Goal: Task Accomplishment & Management: Manage account settings

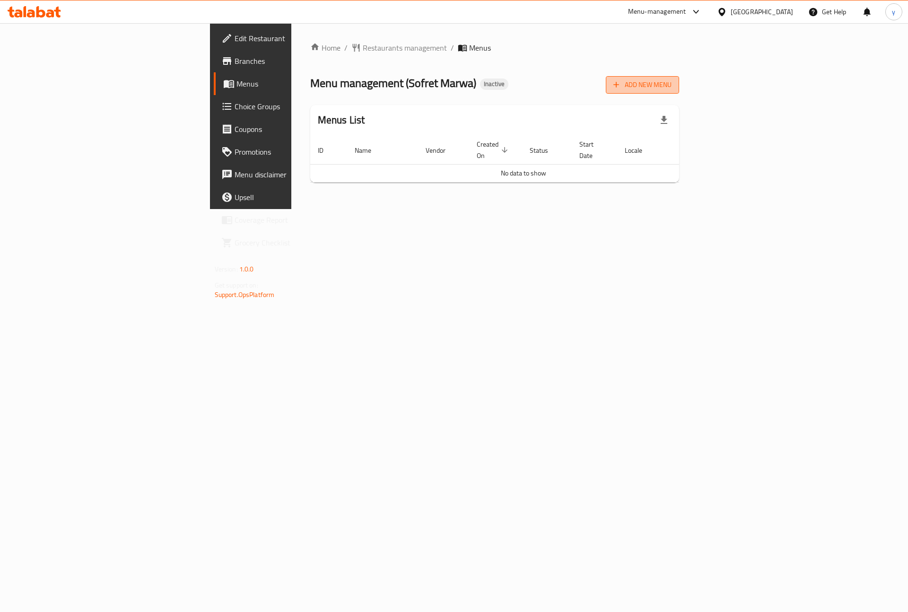
click at [679, 92] on button "Add New Menu" at bounding box center [642, 85] width 73 height 18
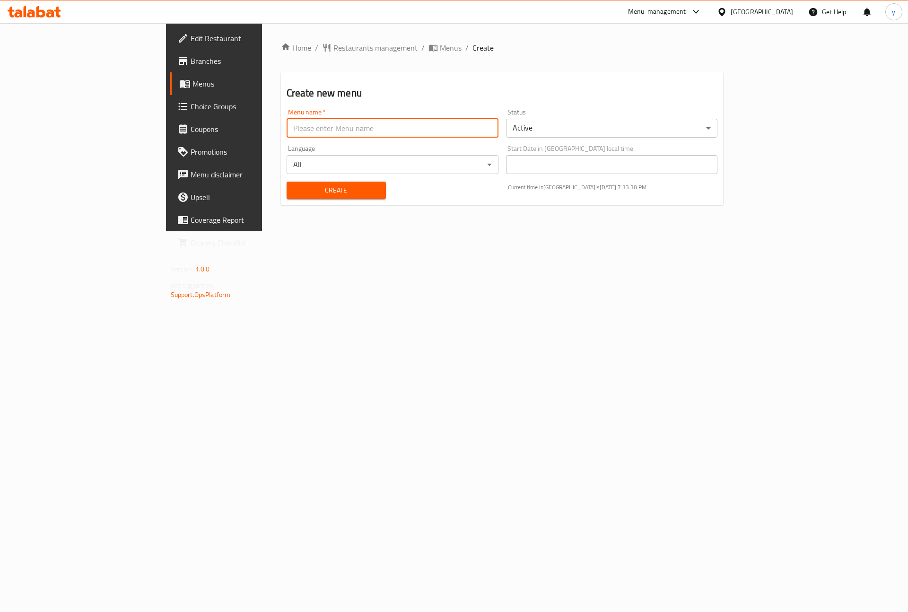
click at [342, 131] on input "text" at bounding box center [393, 128] width 212 height 19
type input "[DATE]"
click at [304, 185] on span "Create" at bounding box center [336, 190] width 84 height 12
click at [193, 88] on span "Menus" at bounding box center [252, 83] width 118 height 11
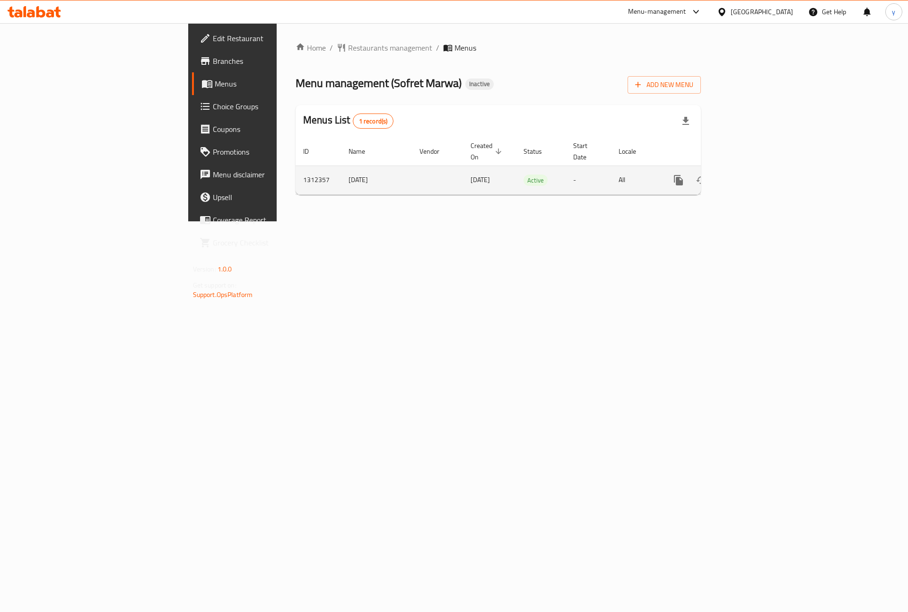
click at [753, 175] on icon "enhanced table" at bounding box center [746, 180] width 11 height 11
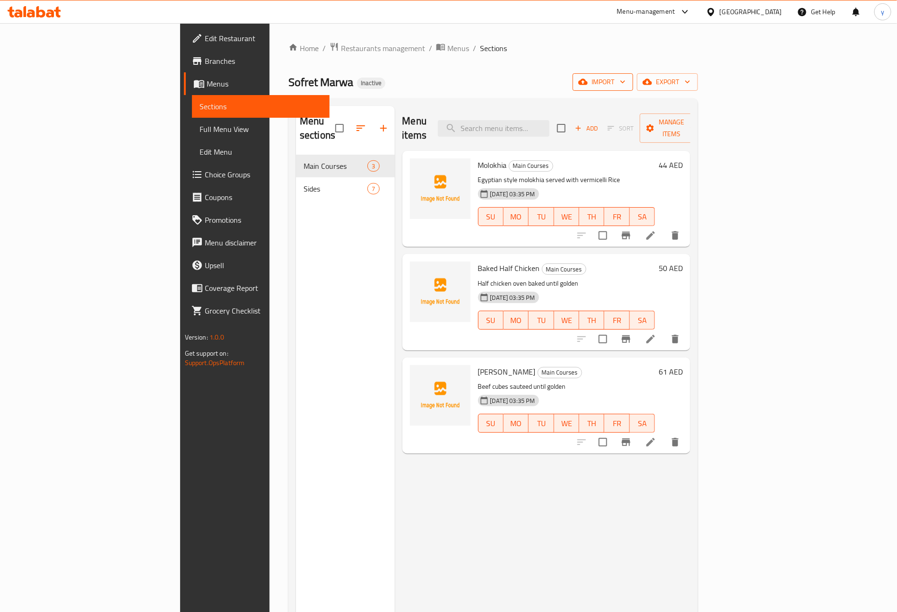
click at [626, 84] on span "import" at bounding box center [602, 82] width 45 height 12
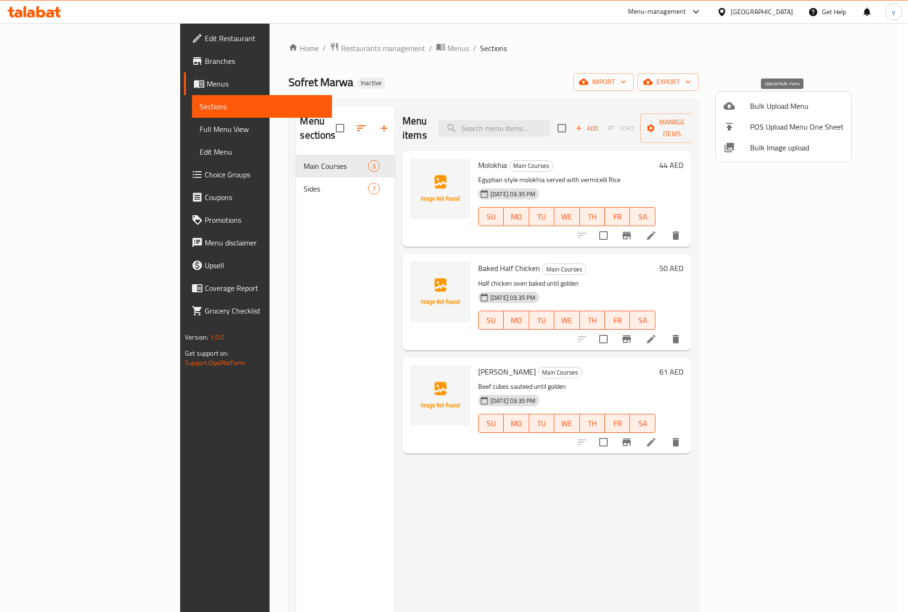
click at [799, 106] on span "Bulk Upload Menu" at bounding box center [797, 105] width 94 height 11
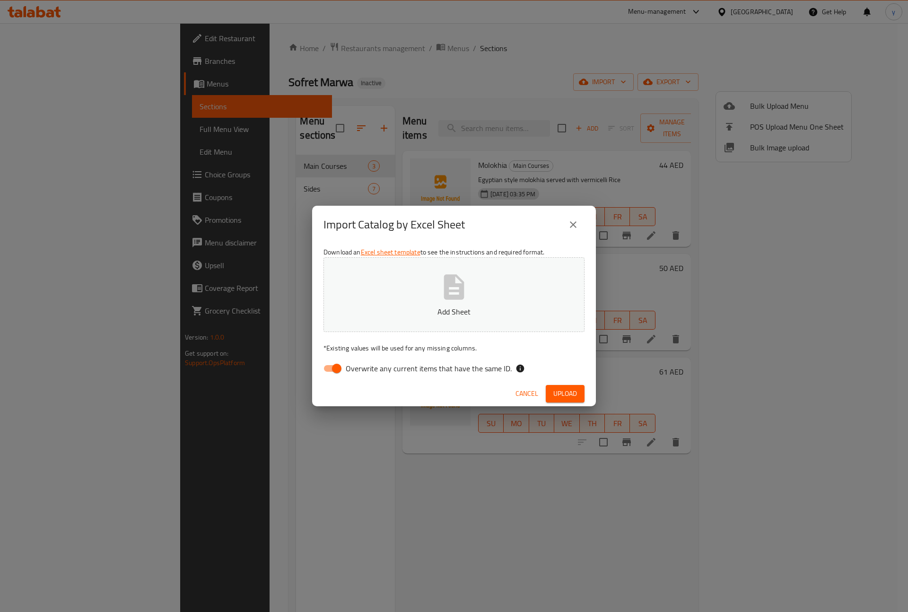
click at [336, 365] on input "Overwrite any current items that have the same ID." at bounding box center [337, 369] width 54 height 18
checkbox input "false"
click at [564, 389] on span "Upload" at bounding box center [565, 394] width 24 height 12
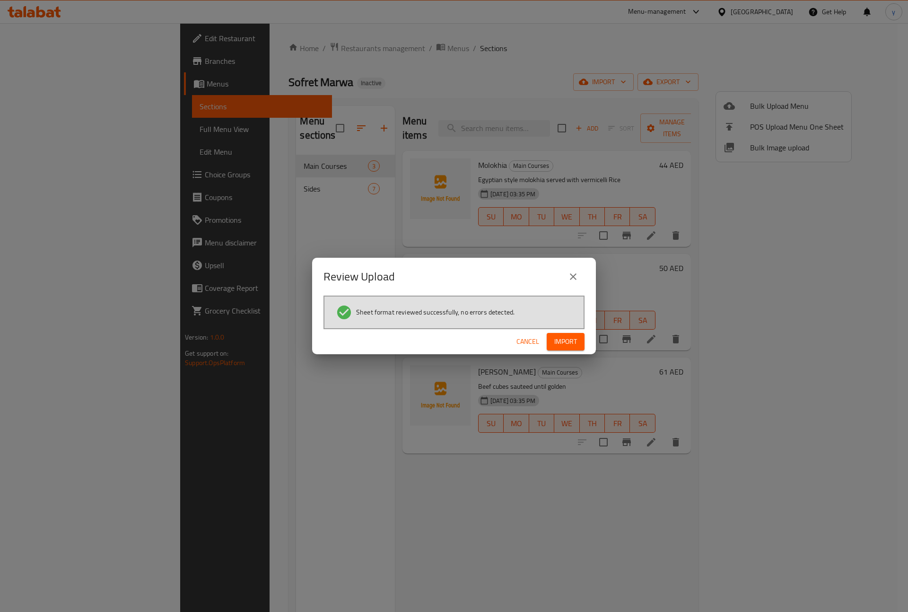
click at [572, 339] on span "Import" at bounding box center [565, 342] width 23 height 12
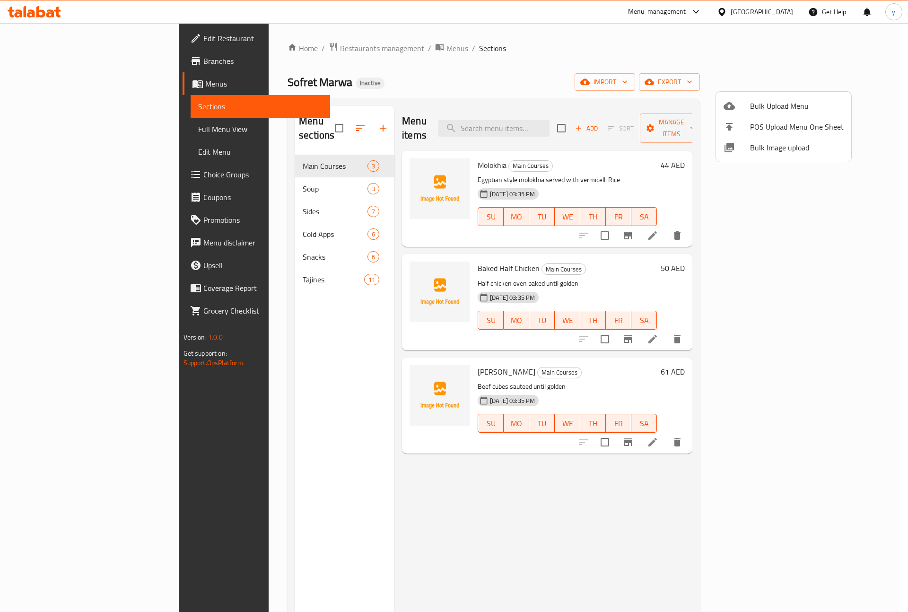
click at [64, 129] on div at bounding box center [454, 306] width 908 height 612
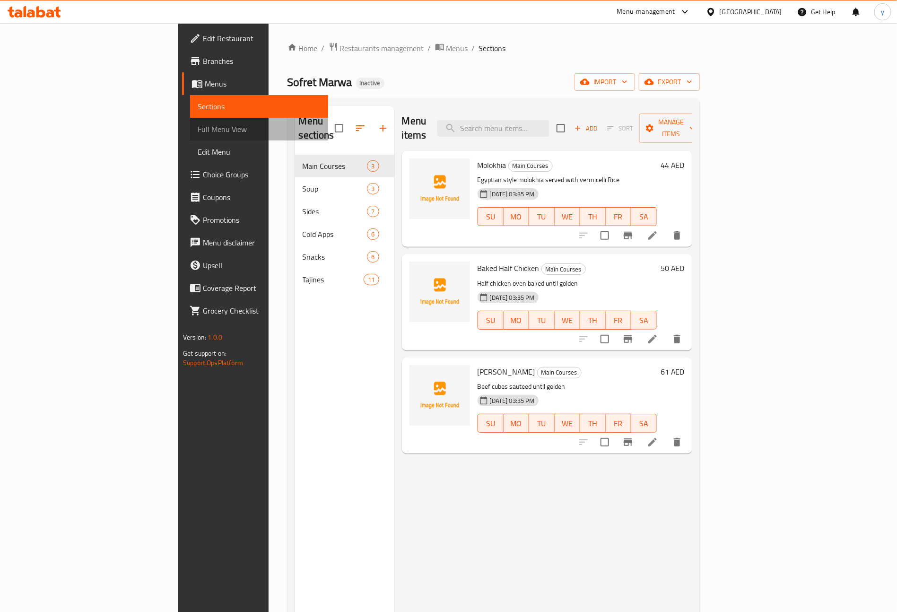
click at [198, 125] on span "Full Menu View" at bounding box center [259, 128] width 123 height 11
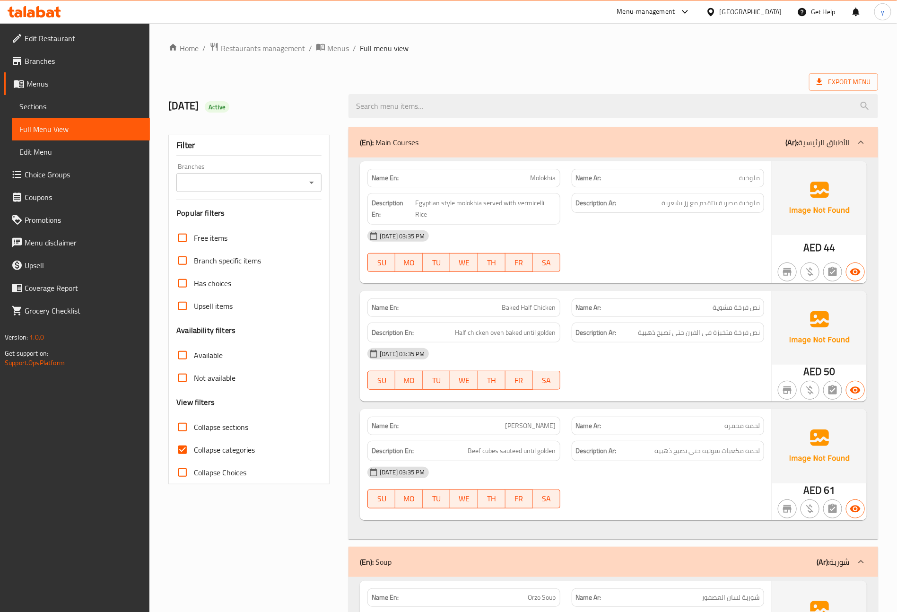
click at [186, 447] on input "Collapse categories" at bounding box center [182, 449] width 23 height 23
checkbox input "false"
click at [186, 429] on input "Collapse sections" at bounding box center [182, 427] width 23 height 23
checkbox input "true"
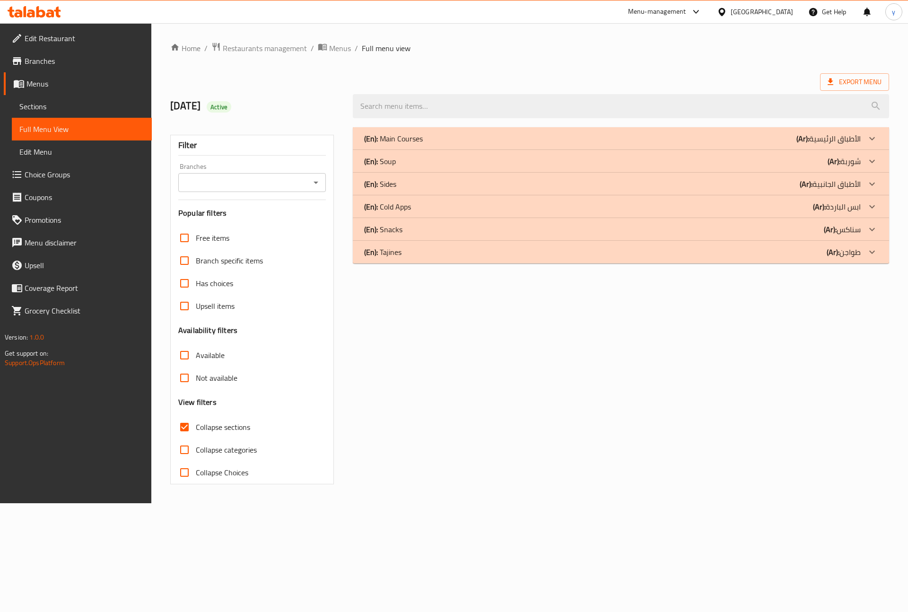
click at [444, 250] on div "(En): [PERSON_NAME] (Ar): طواجن" at bounding box center [612, 251] width 497 height 11
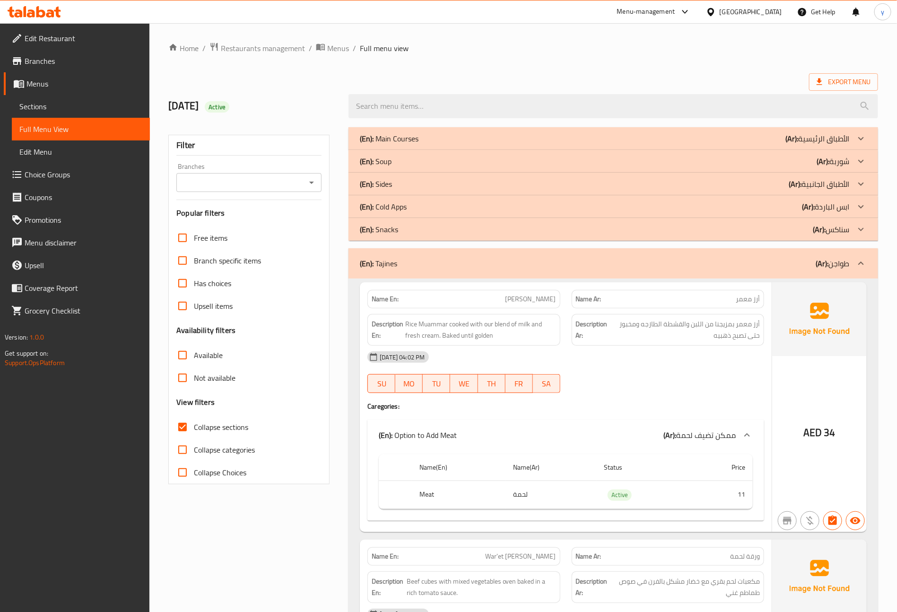
click at [433, 227] on div "(En): Snacks (Ar): سناكس" at bounding box center [605, 229] width 490 height 11
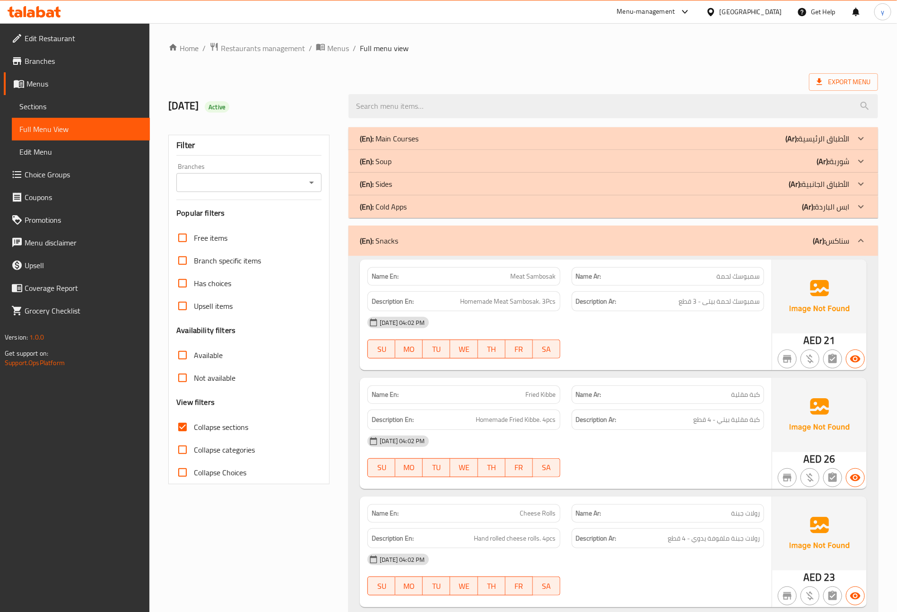
click at [429, 207] on div "(En): Cold Apps (Ar): ابس الباردة" at bounding box center [605, 206] width 490 height 11
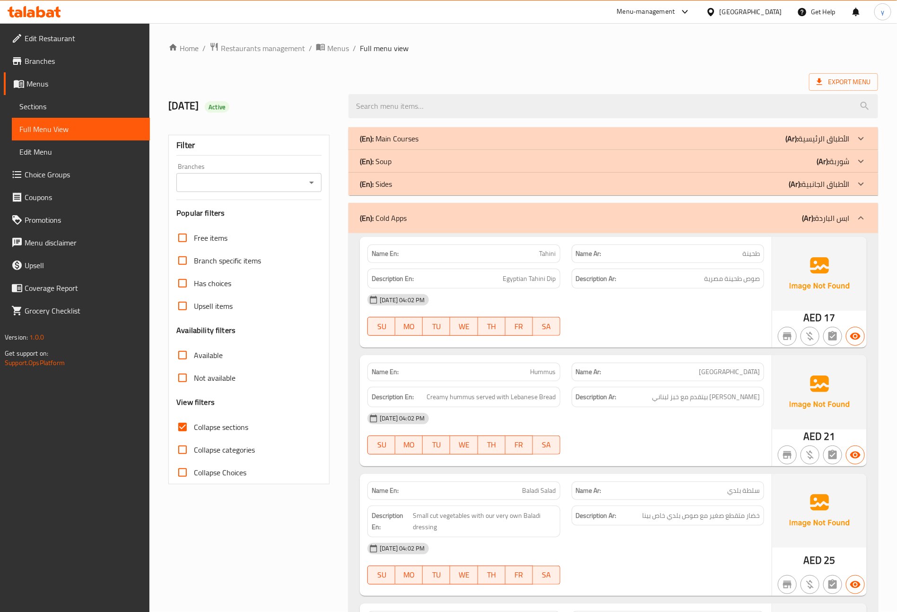
click at [416, 137] on p "(En): Main Courses" at bounding box center [389, 138] width 59 height 11
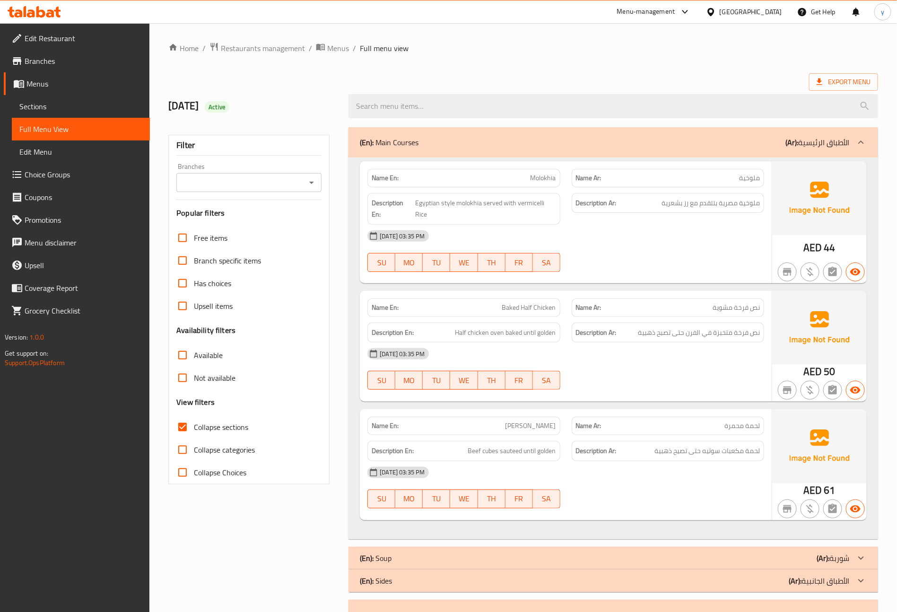
click at [416, 142] on p "(En): Main Courses" at bounding box center [389, 142] width 59 height 11
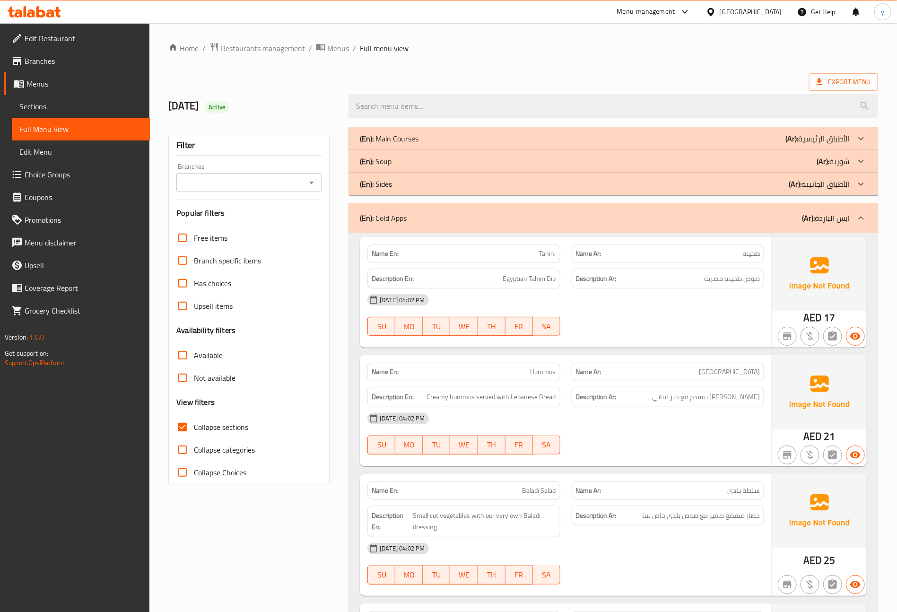
click at [418, 158] on div "(En): Soup (Ar): شوربة" at bounding box center [605, 161] width 490 height 11
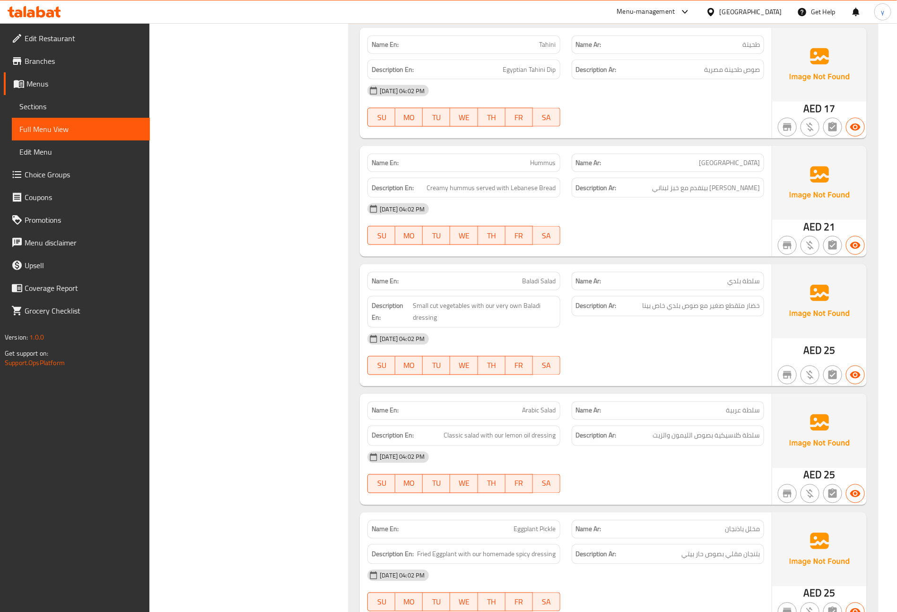
scroll to position [639, 0]
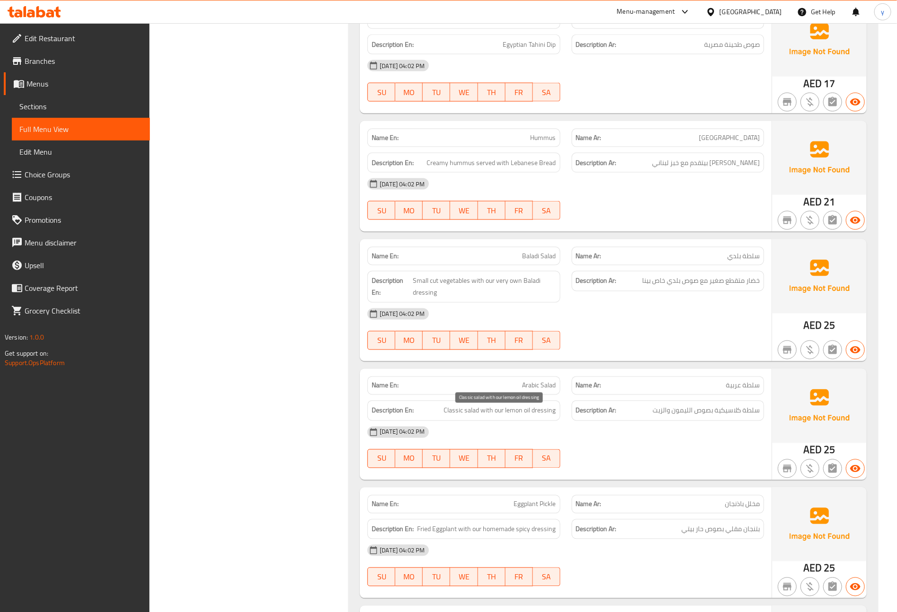
click at [529, 413] on span "Classic salad with our lemon oil dressing" at bounding box center [500, 411] width 112 height 12
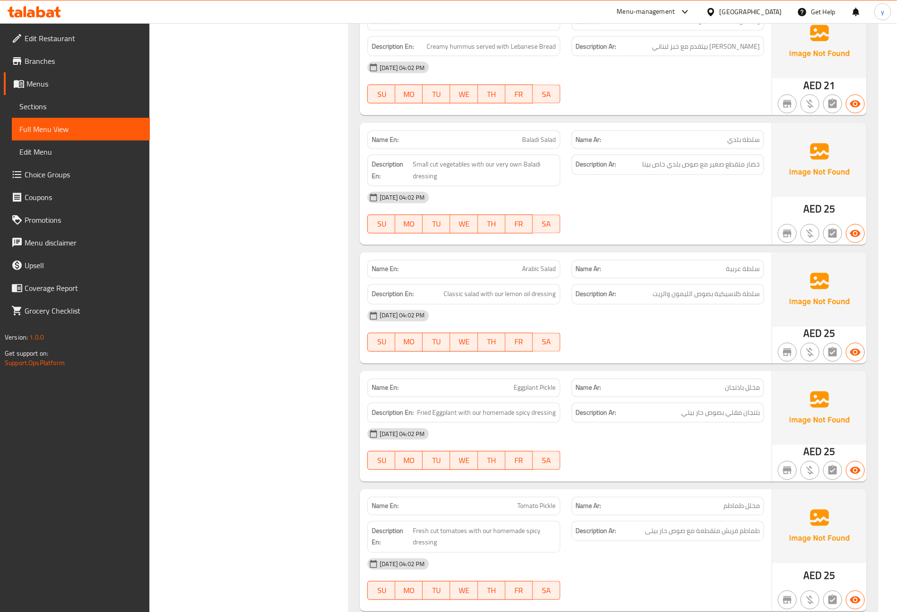
scroll to position [781, 0]
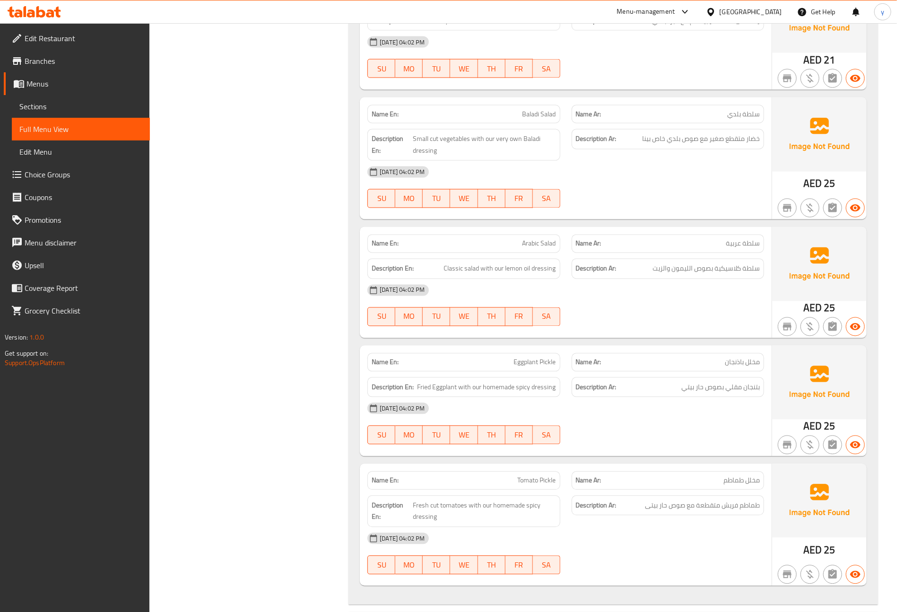
click at [38, 98] on link "Sections" at bounding box center [81, 106] width 138 height 23
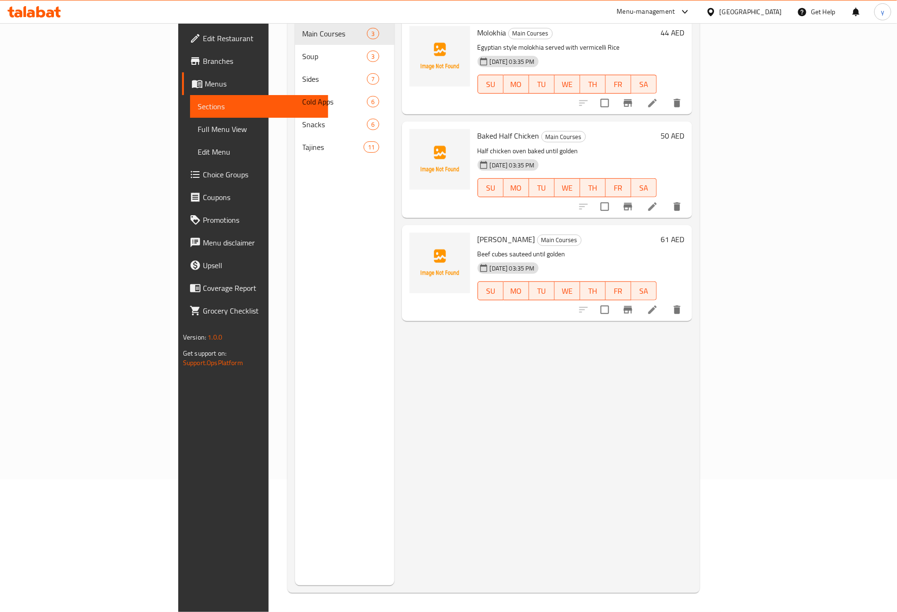
scroll to position [132, 0]
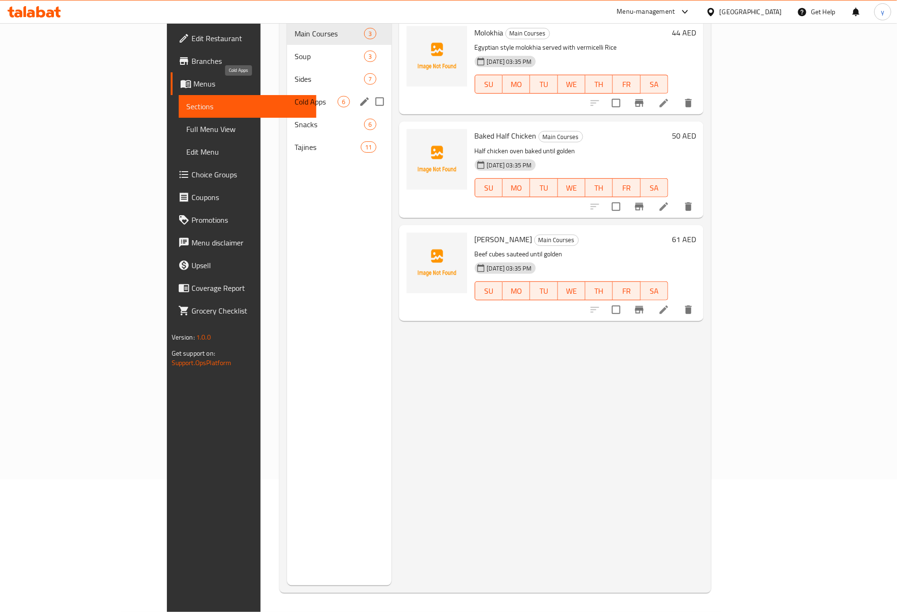
click at [295, 96] on span "Cold Apps" at bounding box center [316, 101] width 43 height 11
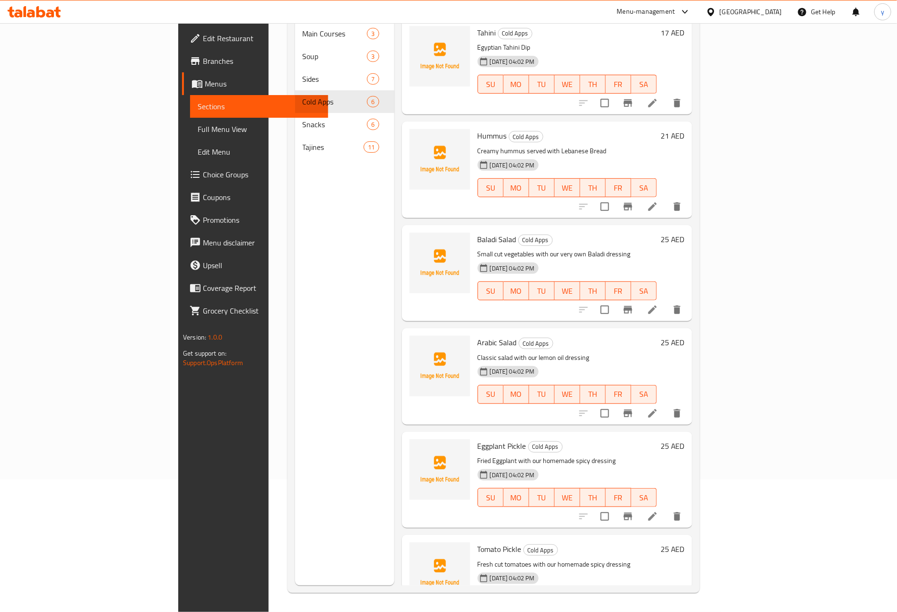
click at [657, 512] on icon at bounding box center [653, 516] width 9 height 9
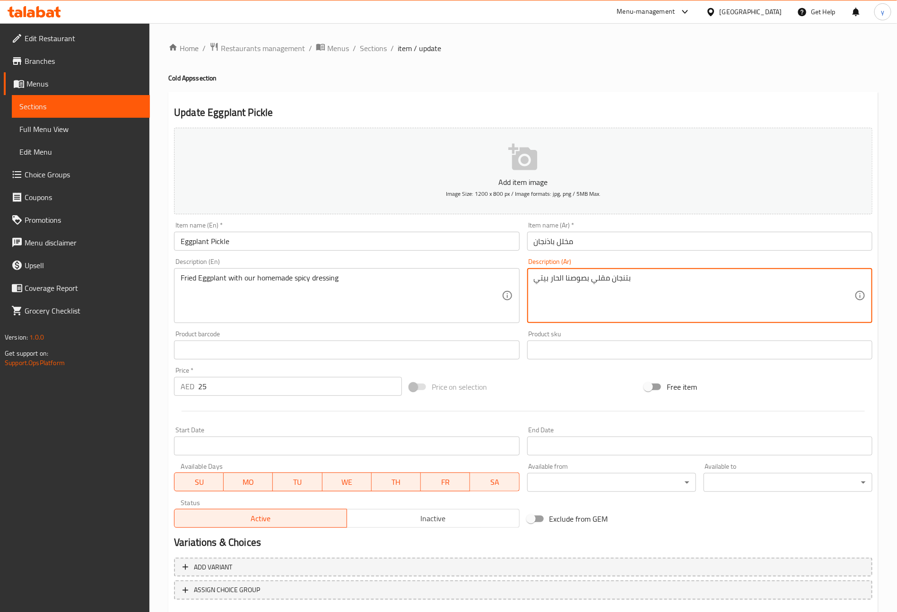
click at [566, 286] on textarea "بتنجان مقلي بصوصنا الحار بيتي" at bounding box center [694, 295] width 321 height 45
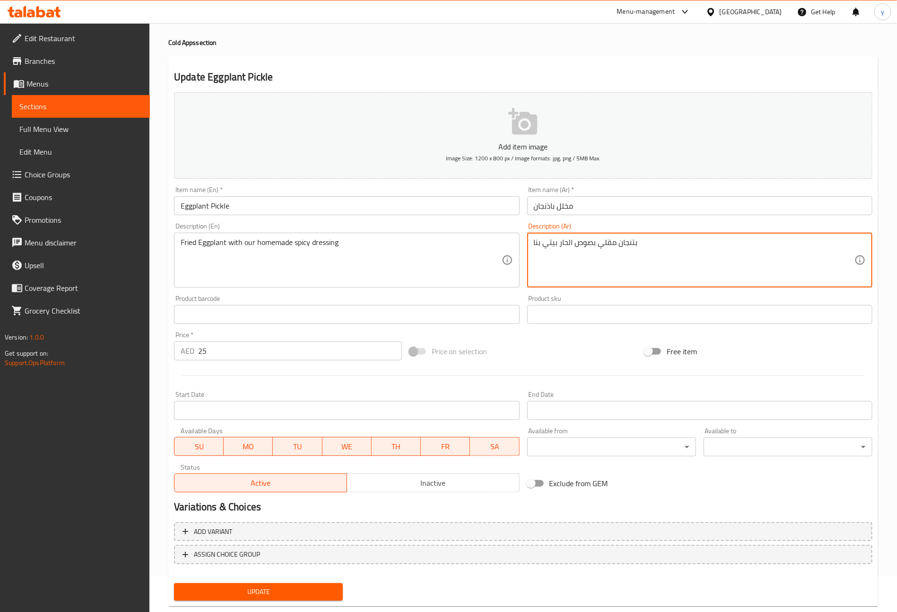
scroll to position [55, 0]
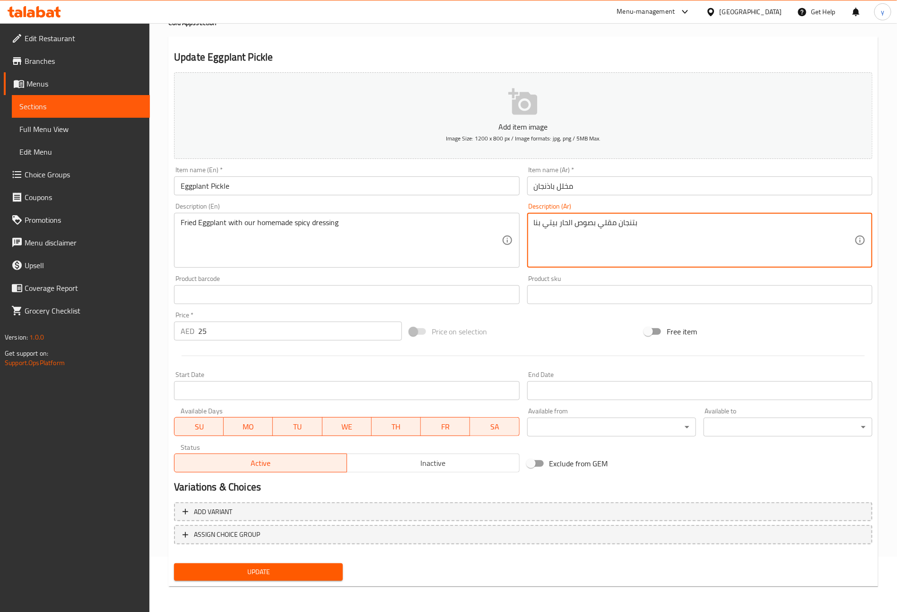
type textarea "بتنجان مقلي بصوص الحار بيتي بنا"
click at [314, 572] on span "Update" at bounding box center [259, 572] width 154 height 12
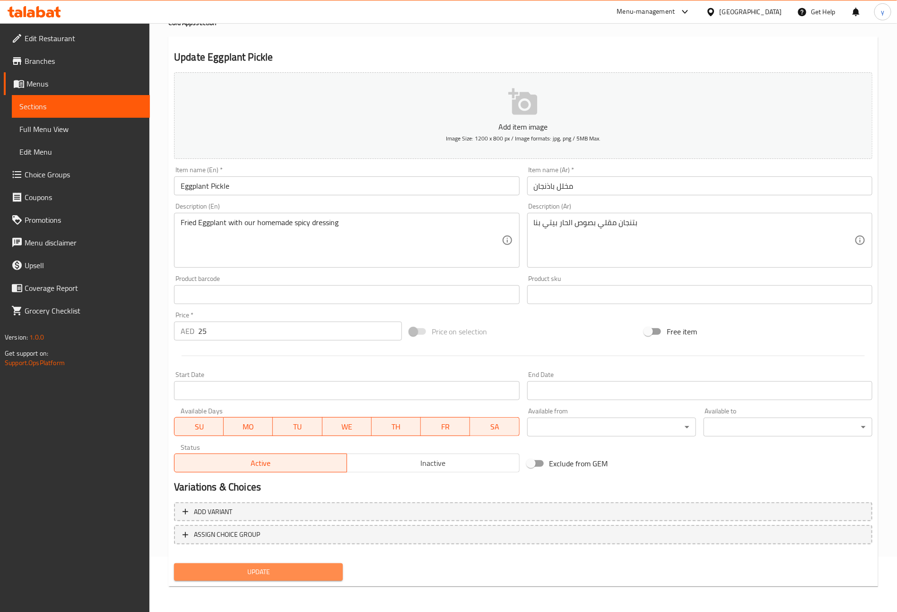
click at [248, 570] on span "Update" at bounding box center [259, 572] width 154 height 12
click at [84, 105] on span "Sections" at bounding box center [80, 106] width 123 height 11
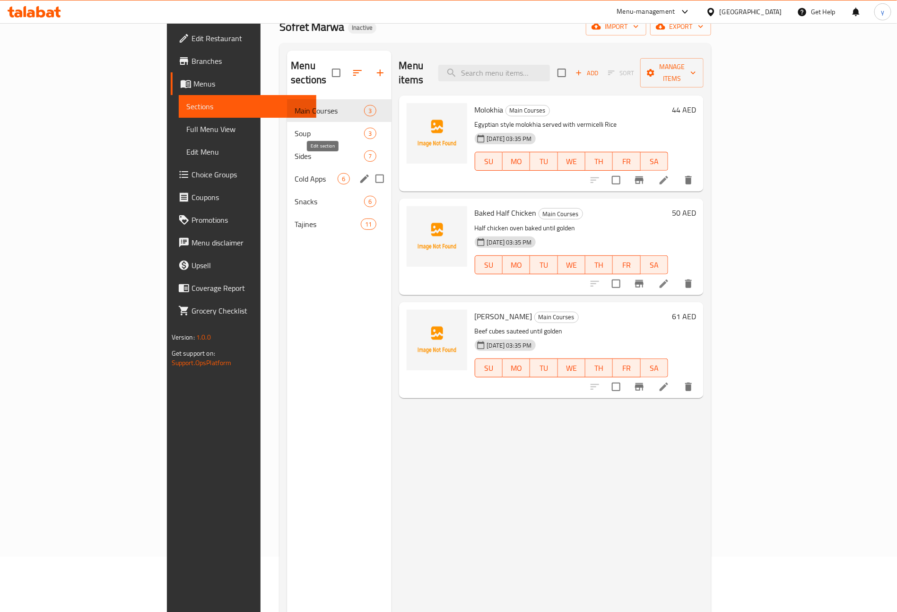
click at [359, 173] on icon "edit" at bounding box center [364, 178] width 11 height 11
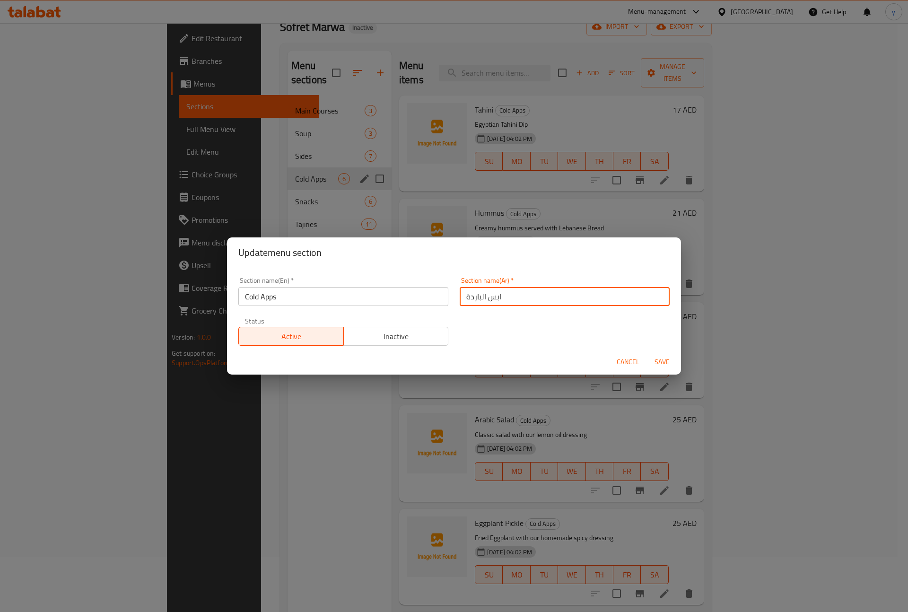
drag, startPoint x: 495, startPoint y: 296, endPoint x: 485, endPoint y: 295, distance: 9.9
click at [485, 295] on input "ابس الباردة" at bounding box center [565, 296] width 210 height 19
type input "مقبلات باردة"
click at [655, 358] on span "Save" at bounding box center [662, 362] width 23 height 12
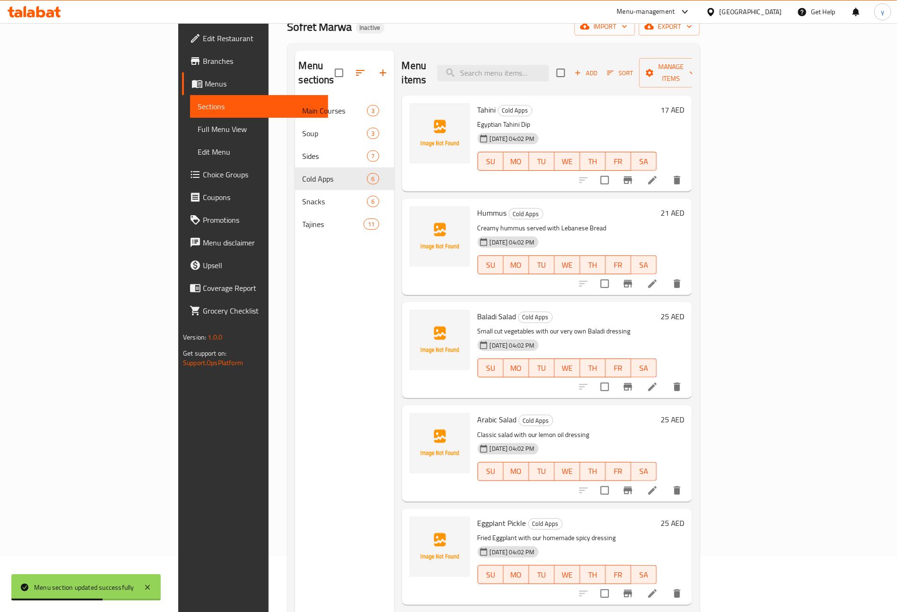
click at [198, 131] on span "Full Menu View" at bounding box center [259, 128] width 123 height 11
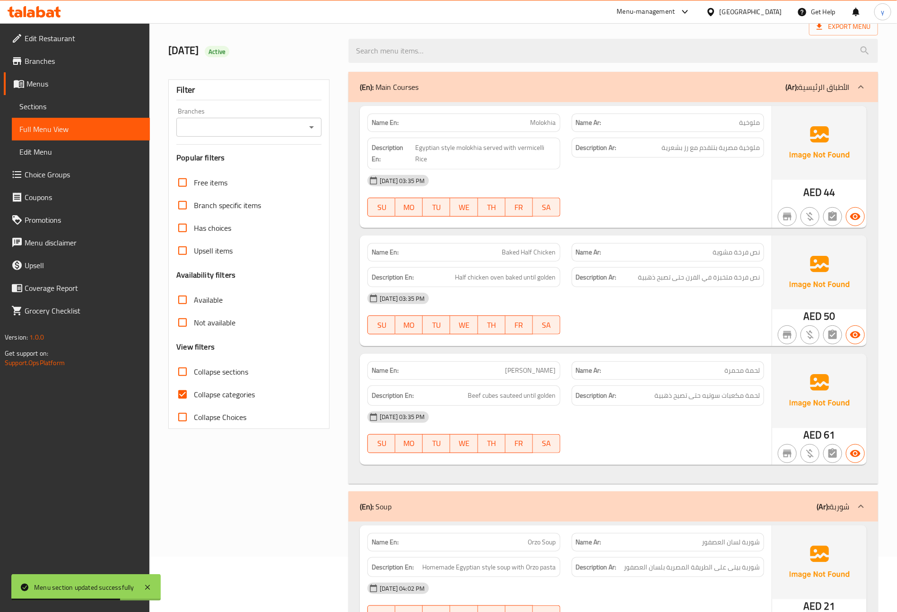
click at [236, 365] on label "Collapse sections" at bounding box center [209, 371] width 77 height 23
click at [194, 365] on input "Collapse sections" at bounding box center [182, 371] width 23 height 23
checkbox input "true"
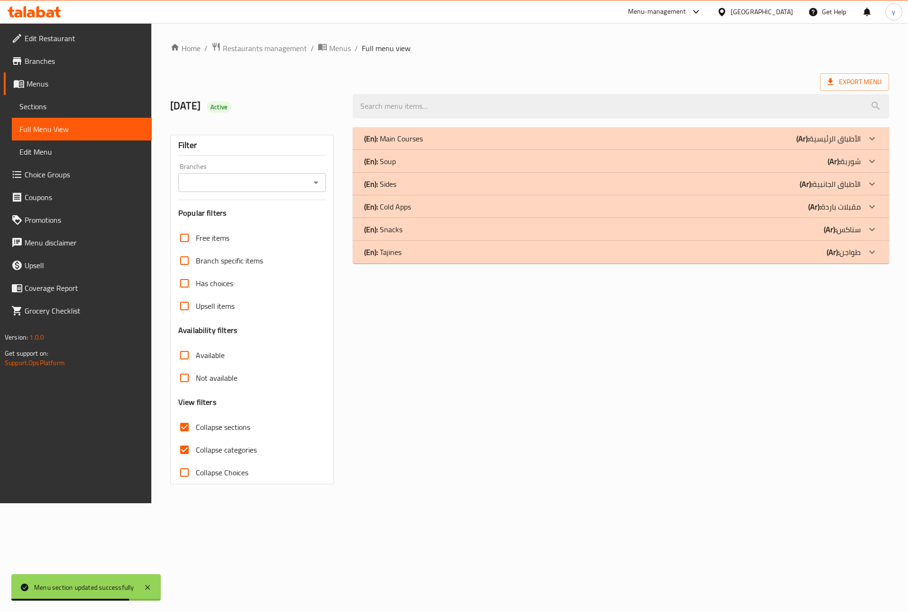
click at [217, 387] on label "Not available" at bounding box center [205, 378] width 64 height 23
click at [196, 387] on input "Not available" at bounding box center [184, 378] width 23 height 23
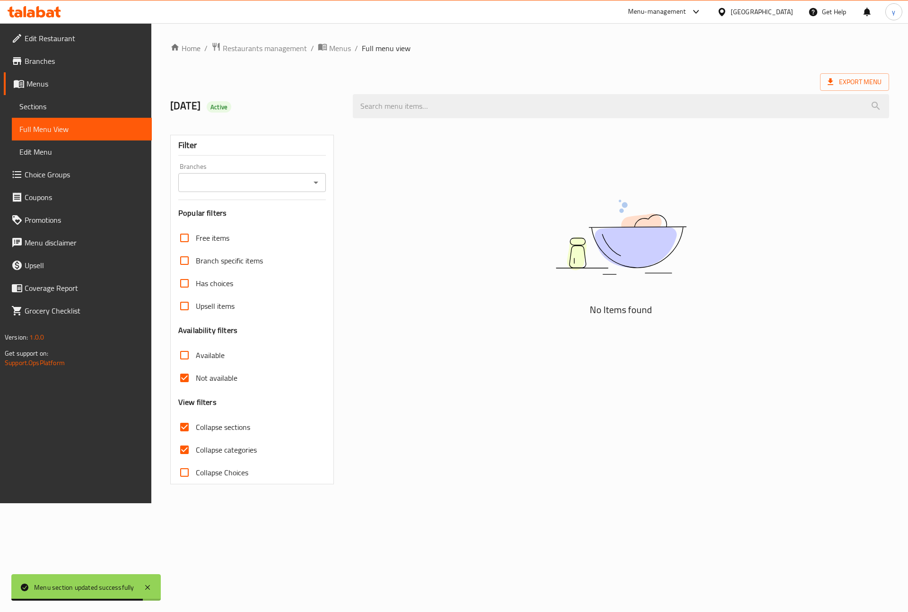
click at [231, 371] on label "Not available" at bounding box center [205, 378] width 64 height 23
click at [196, 371] on input "Not available" at bounding box center [184, 378] width 23 height 23
checkbox input "false"
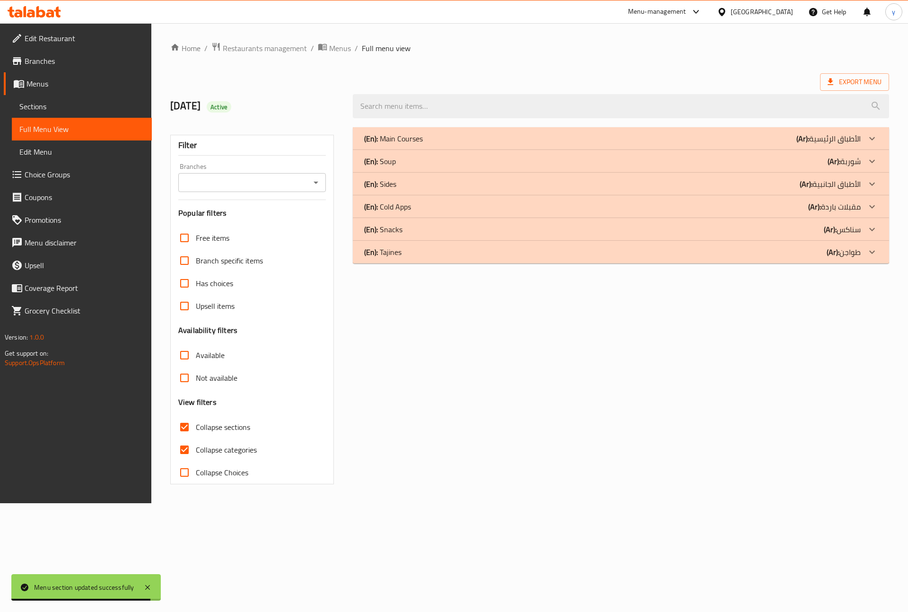
click at [216, 454] on span "Collapse categories" at bounding box center [226, 449] width 61 height 11
click at [196, 454] on input "Collapse categories" at bounding box center [184, 449] width 23 height 23
checkbox input "false"
click at [453, 249] on div "(En): [PERSON_NAME] (Ar): طواجن" at bounding box center [612, 251] width 497 height 11
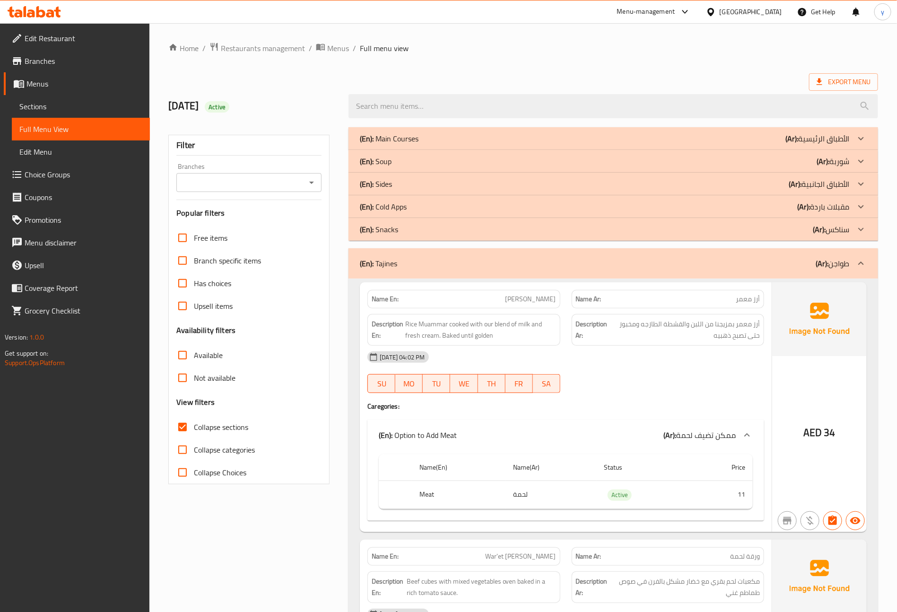
click at [449, 236] on div "(En): Snacks (Ar): سناكس" at bounding box center [614, 229] width 530 height 23
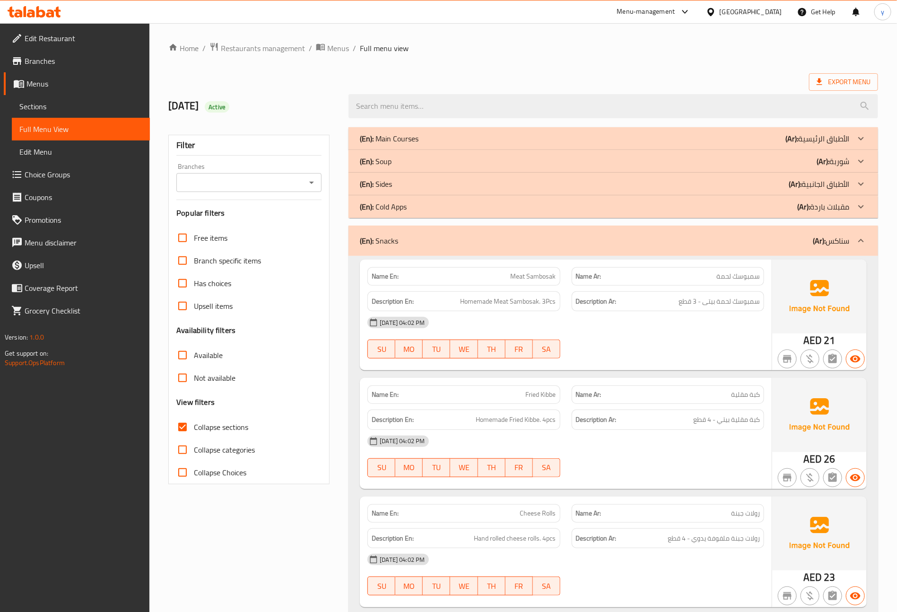
click at [439, 205] on div "(En): Cold Apps (Ar): مقبلات باردة" at bounding box center [605, 206] width 490 height 11
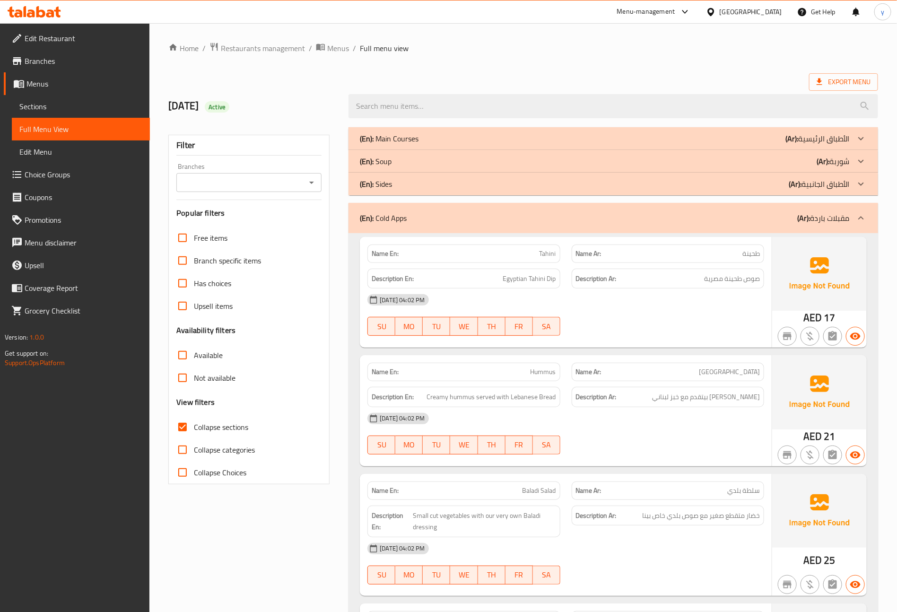
click at [421, 165] on div "(En): Soup (Ar): شوربة" at bounding box center [605, 161] width 490 height 11
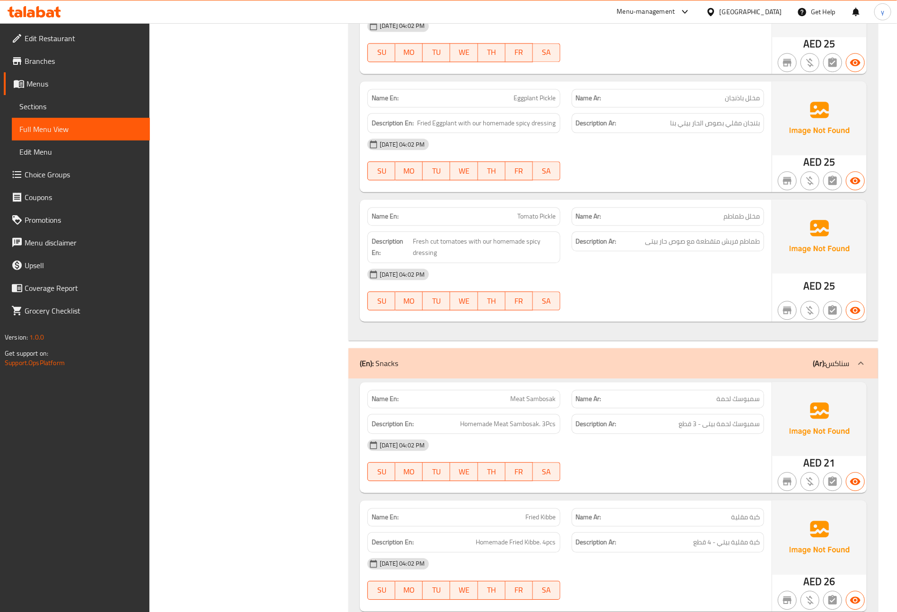
scroll to position [1064, 0]
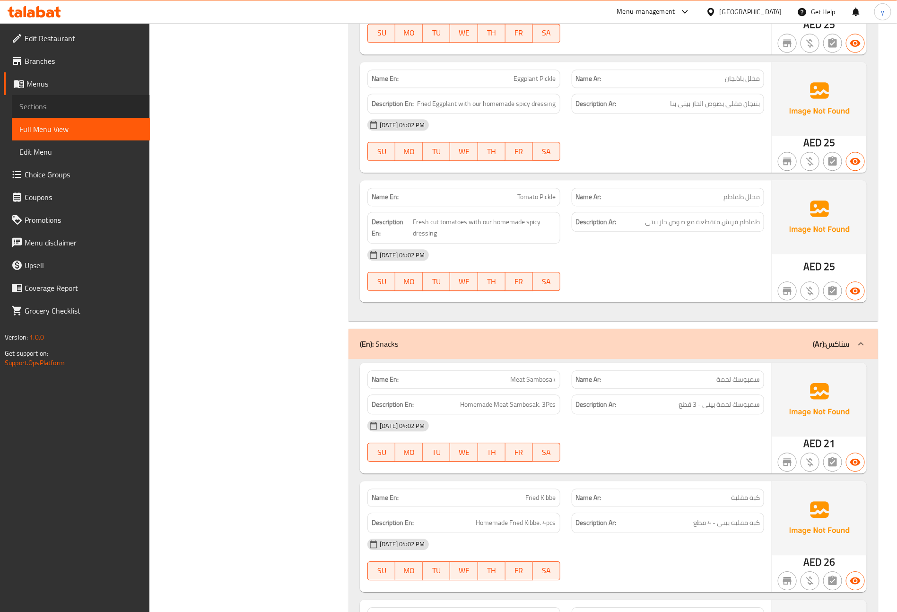
click at [73, 106] on span "Sections" at bounding box center [80, 106] width 123 height 11
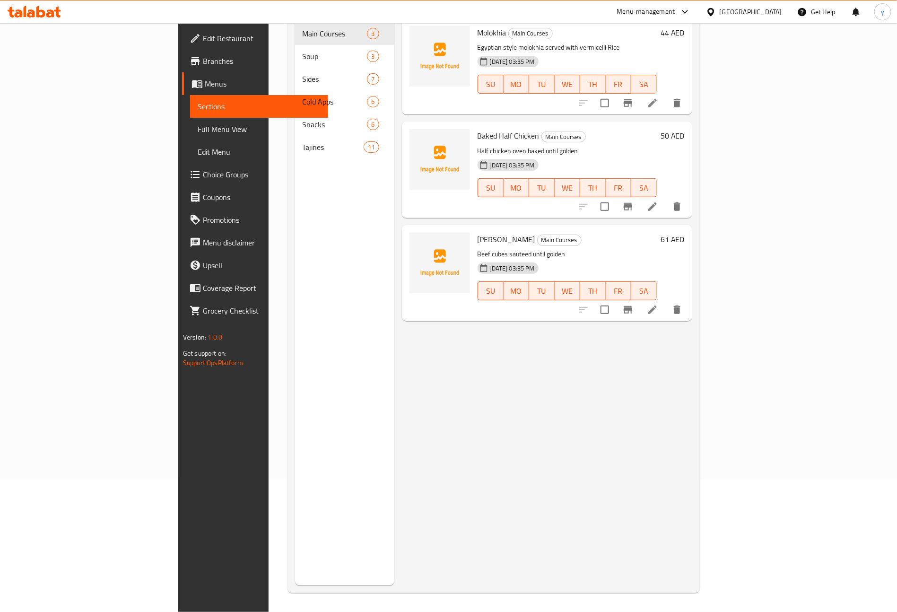
scroll to position [132, 0]
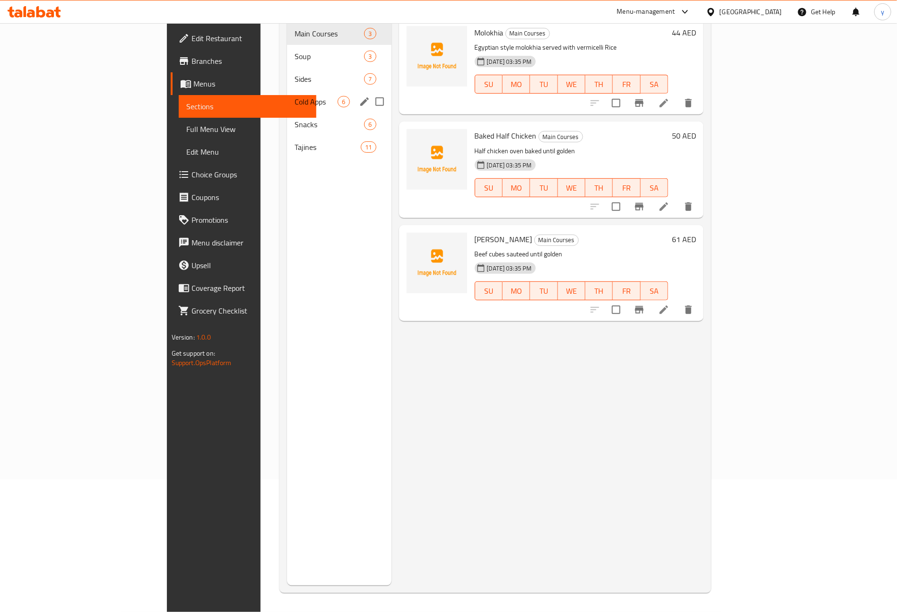
click at [295, 96] on span "Cold Apps" at bounding box center [316, 101] width 43 height 11
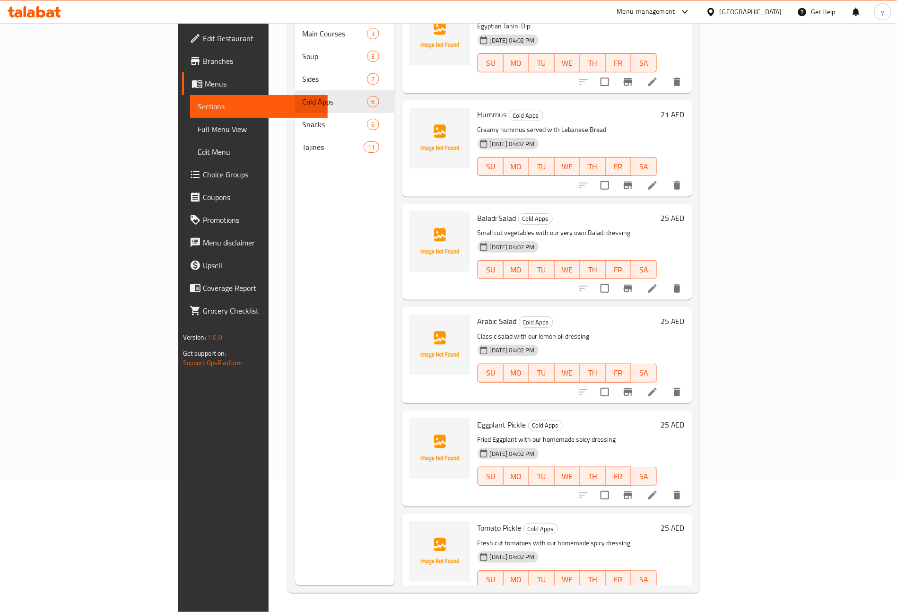
scroll to position [31, 0]
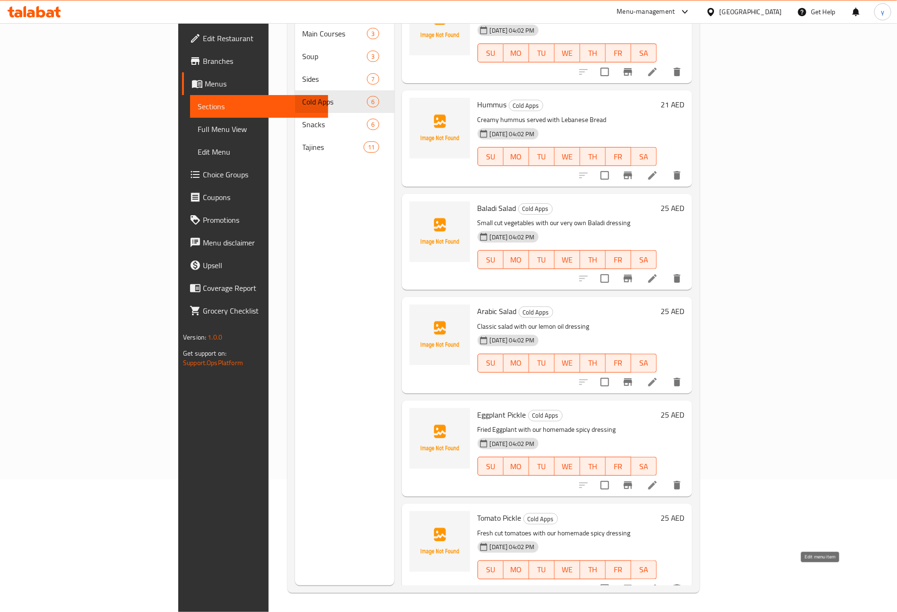
click at [658, 583] on icon at bounding box center [652, 588] width 11 height 11
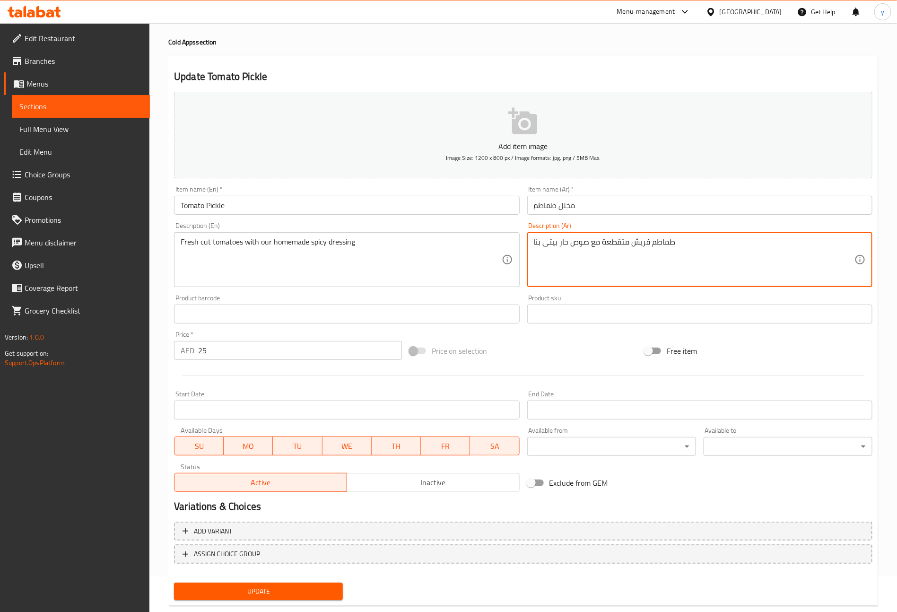
scroll to position [55, 0]
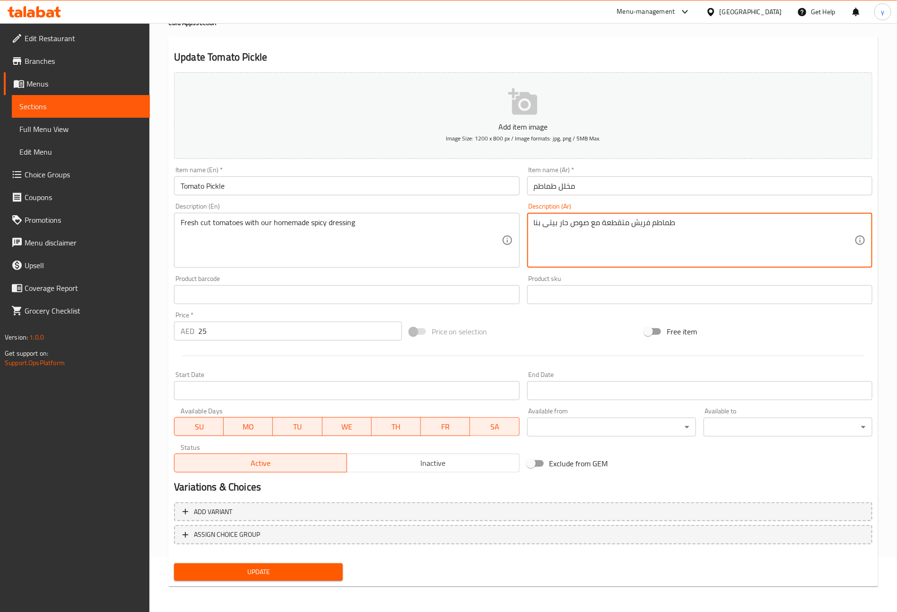
type textarea "طماطم فريش متقطعة مع صوص حار بيتى بنا"
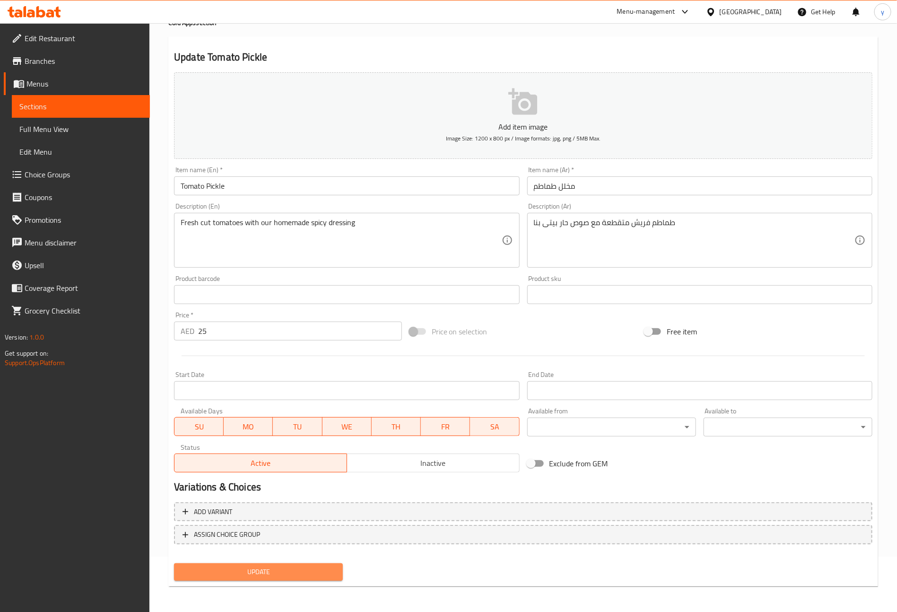
click at [326, 570] on span "Update" at bounding box center [259, 572] width 154 height 12
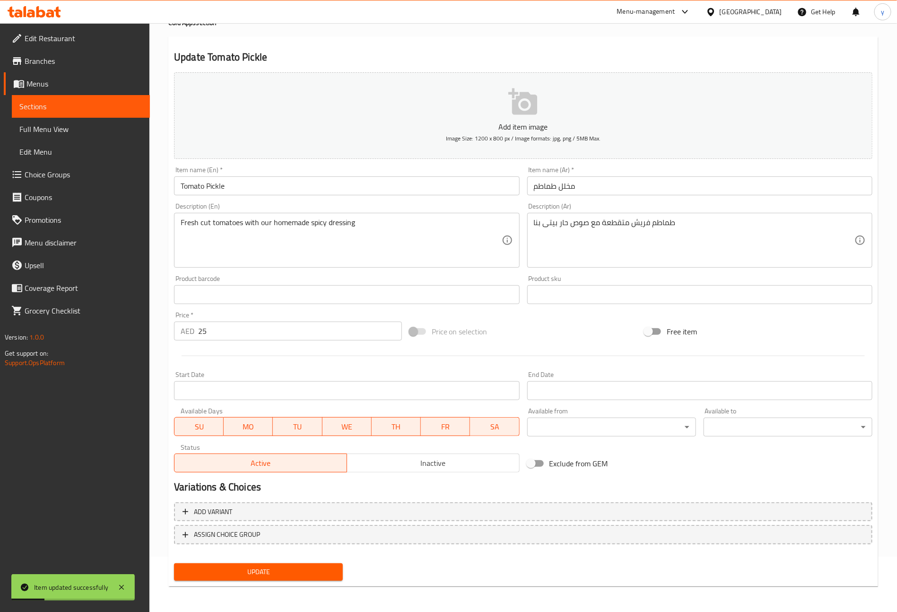
click at [94, 111] on span "Sections" at bounding box center [80, 106] width 123 height 11
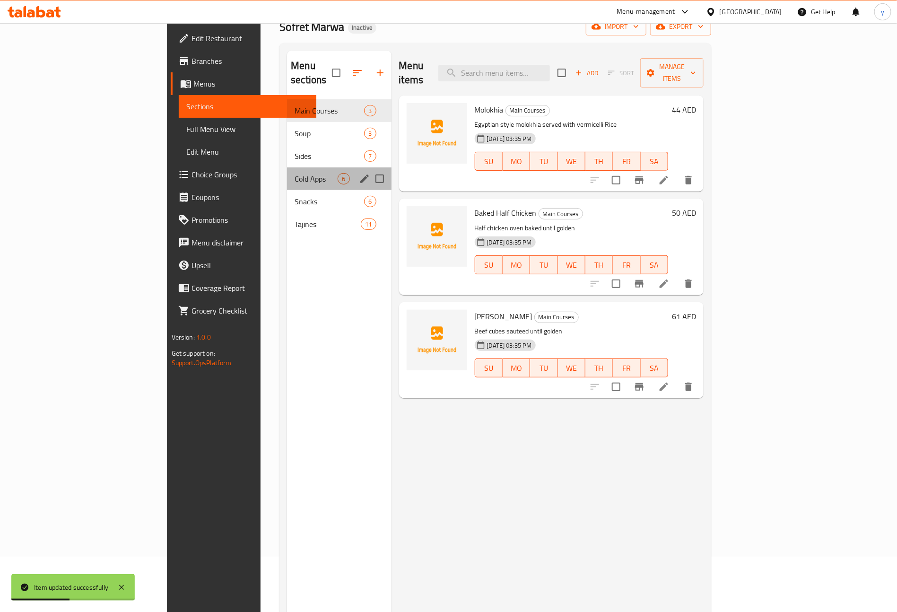
click at [287, 167] on div "Cold Apps 6" at bounding box center [339, 178] width 104 height 23
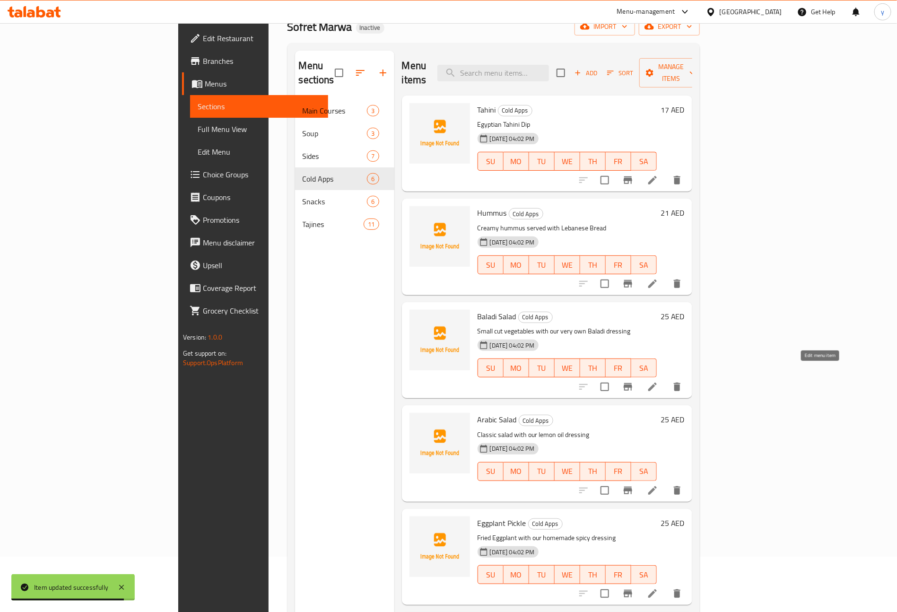
click at [658, 381] on icon at bounding box center [652, 386] width 11 height 11
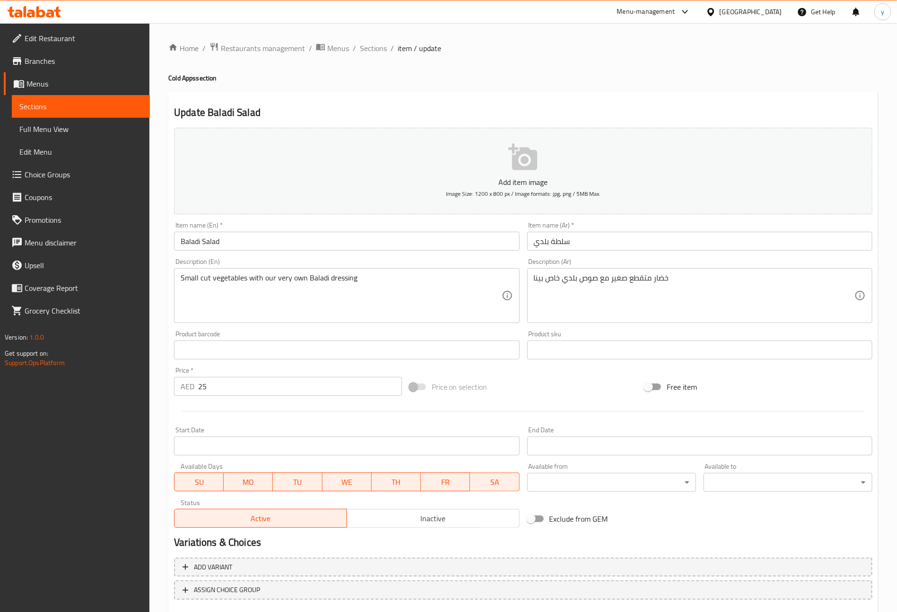
click at [81, 105] on span "Sections" at bounding box center [80, 106] width 123 height 11
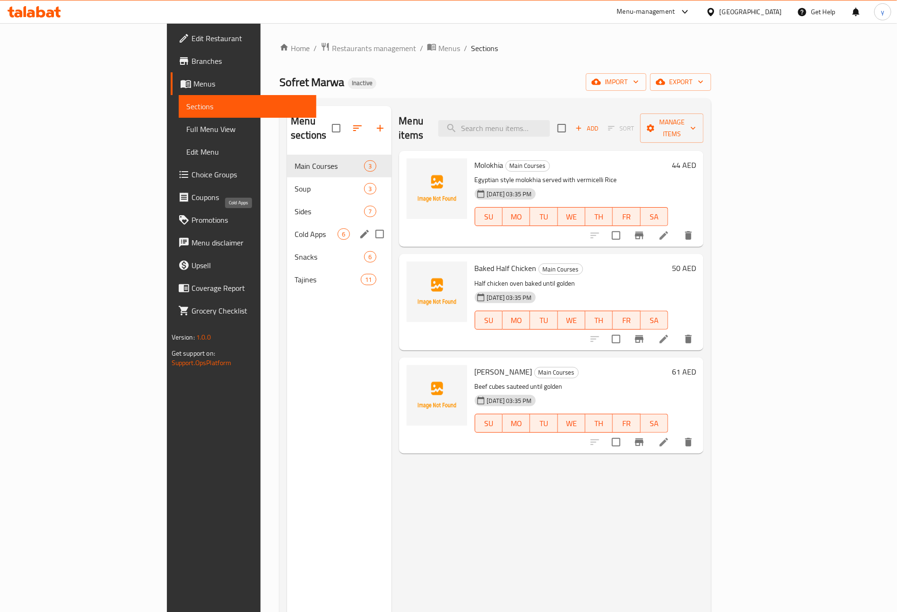
click at [295, 228] on span "Cold Apps" at bounding box center [316, 233] width 43 height 11
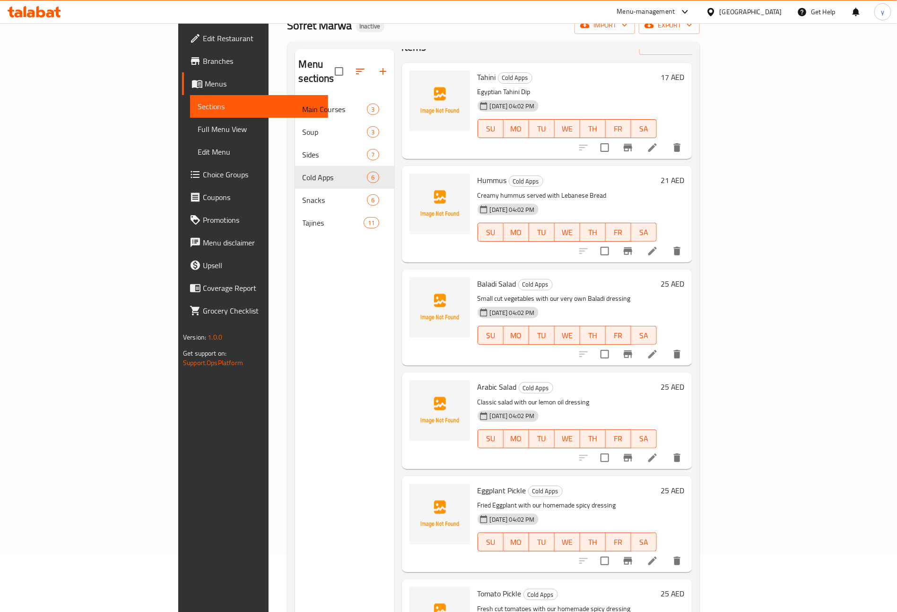
scroll to position [132, 0]
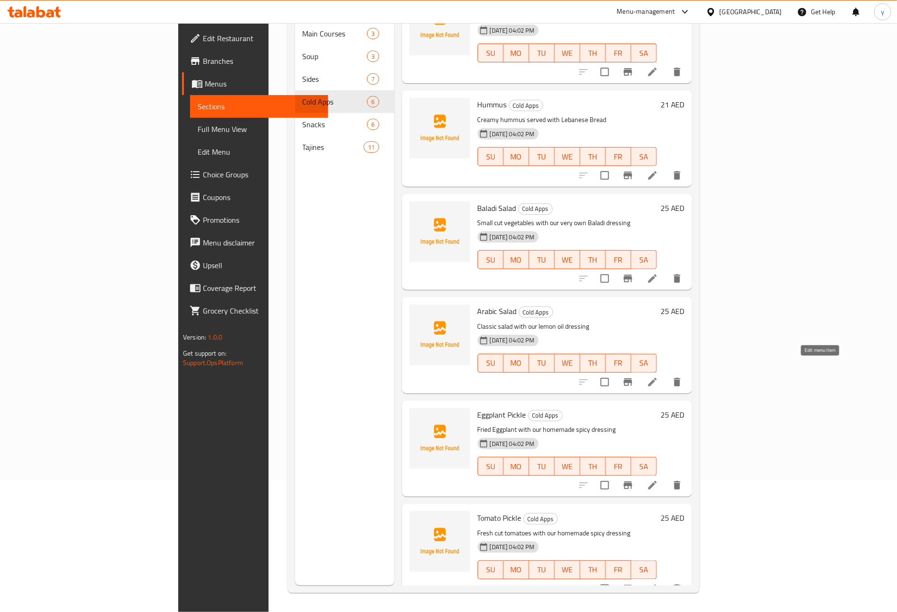
click at [658, 377] on icon at bounding box center [652, 382] width 11 height 11
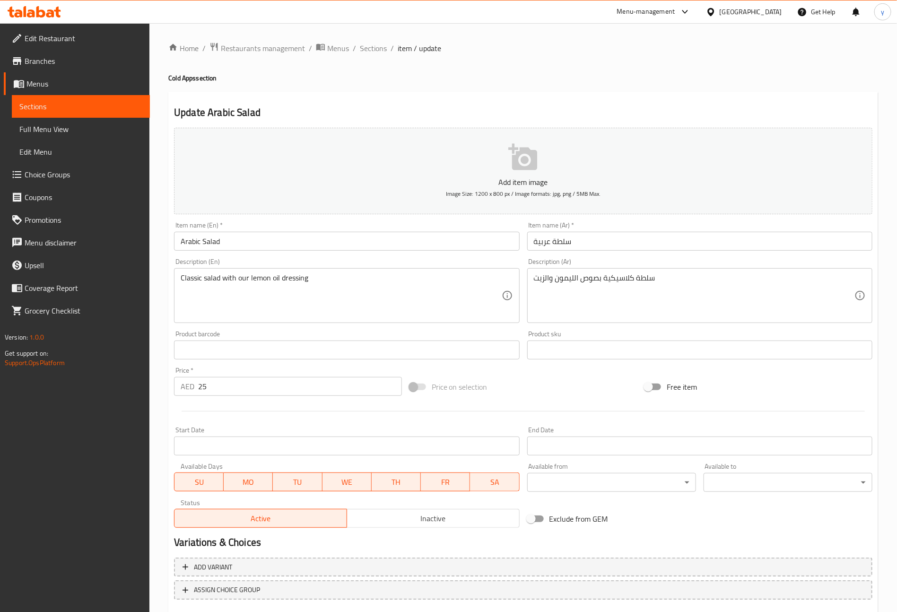
click at [533, 281] on div "سلطة كلاسيكية بصوص الليمون والزيت Description (Ar)" at bounding box center [699, 295] width 345 height 55
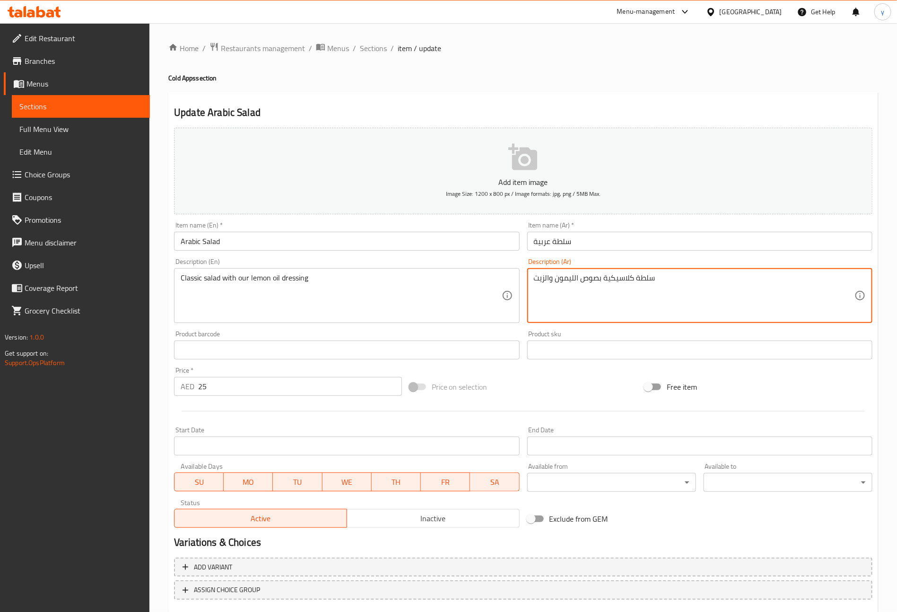
click at [685, 281] on textarea "سلطة كلاسيكية بصوص الليمون والزيت" at bounding box center [694, 295] width 321 height 45
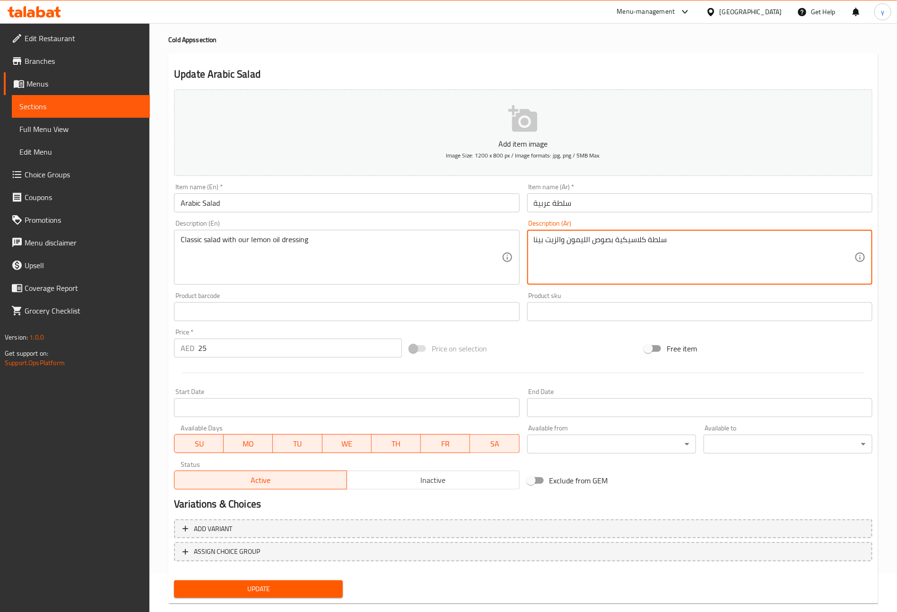
scroll to position [55, 0]
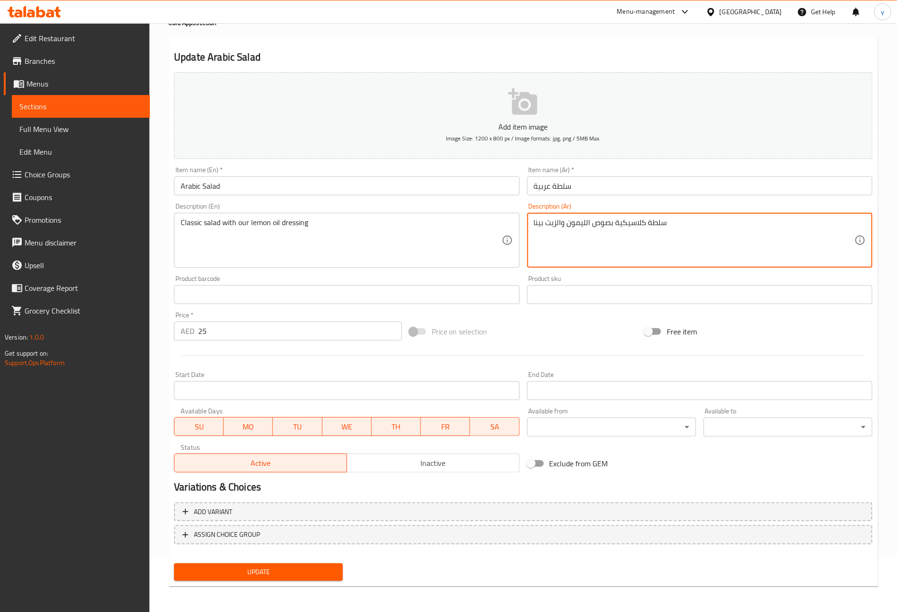
type textarea "سلطة كلاسيكية بصوص الليمون والزيت بينا"
click at [326, 570] on span "Update" at bounding box center [259, 572] width 154 height 12
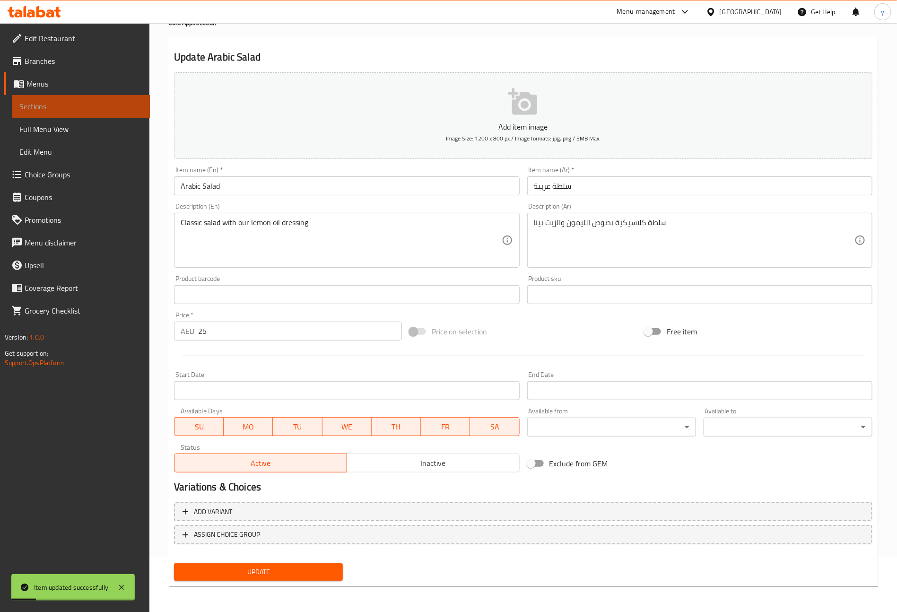
click at [118, 104] on span "Sections" at bounding box center [80, 106] width 123 height 11
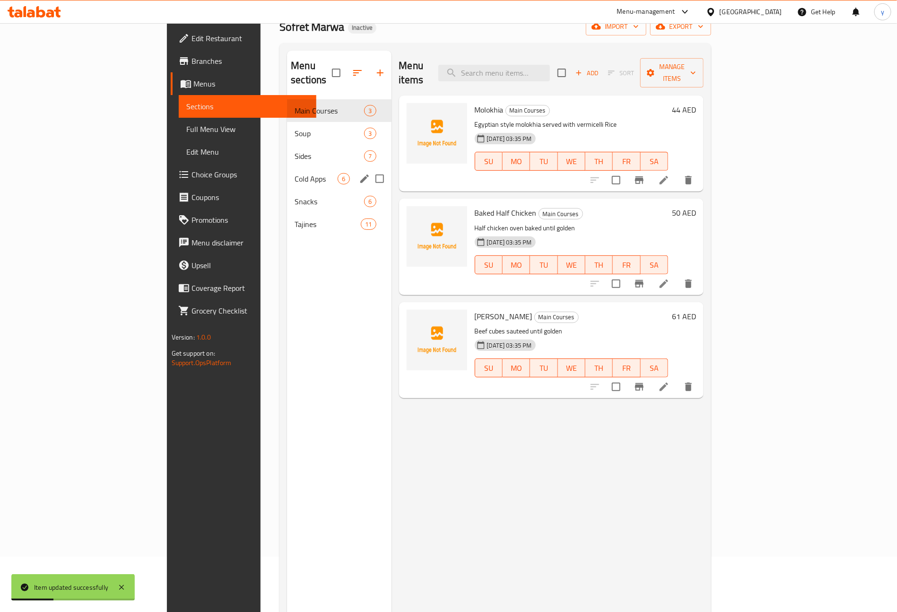
click at [295, 173] on span "Cold Apps" at bounding box center [316, 178] width 43 height 11
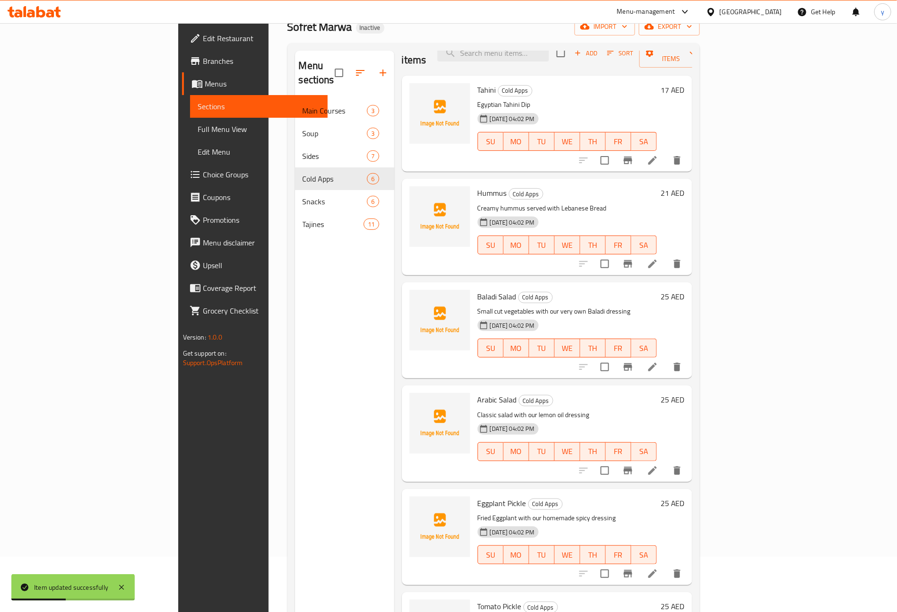
scroll to position [31, 0]
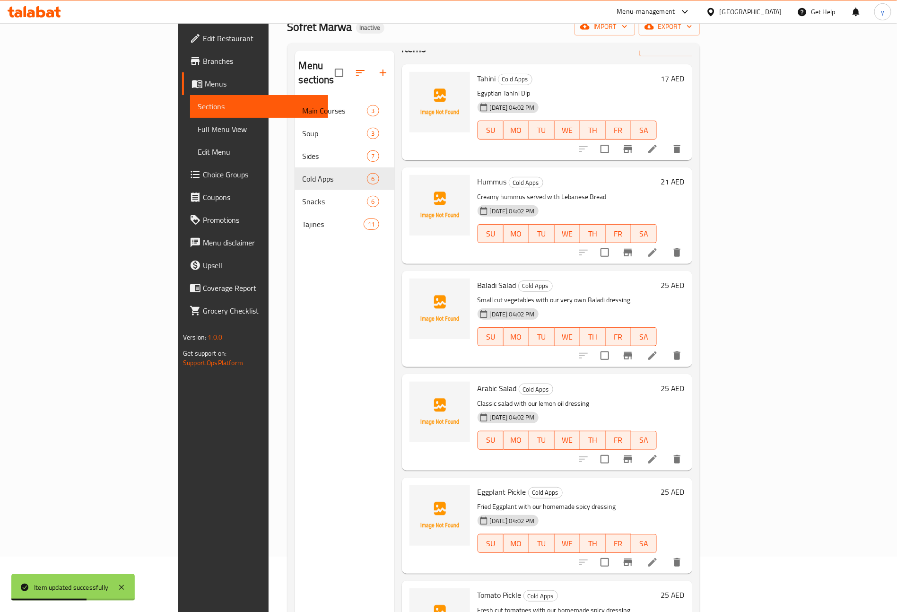
click at [666, 554] on li at bounding box center [653, 562] width 26 height 17
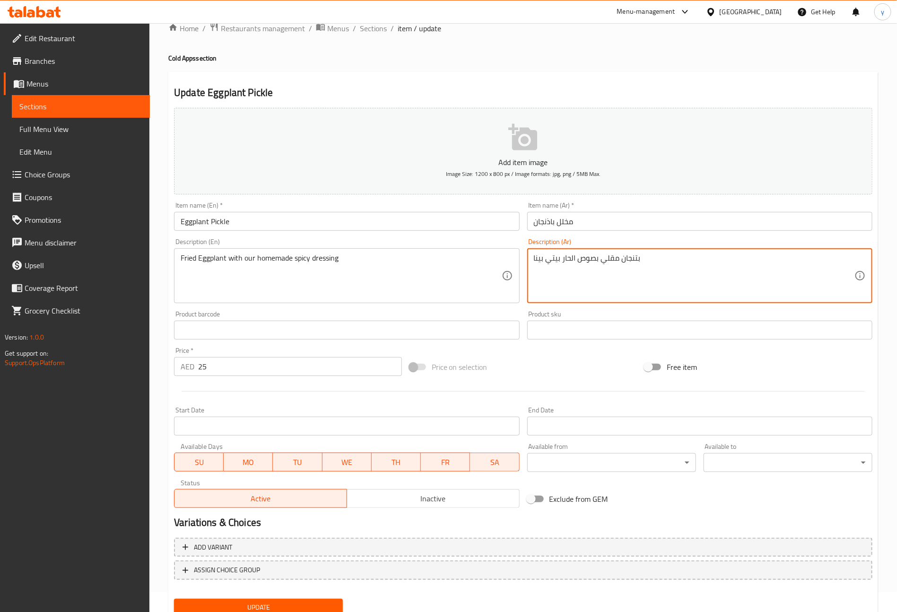
scroll to position [55, 0]
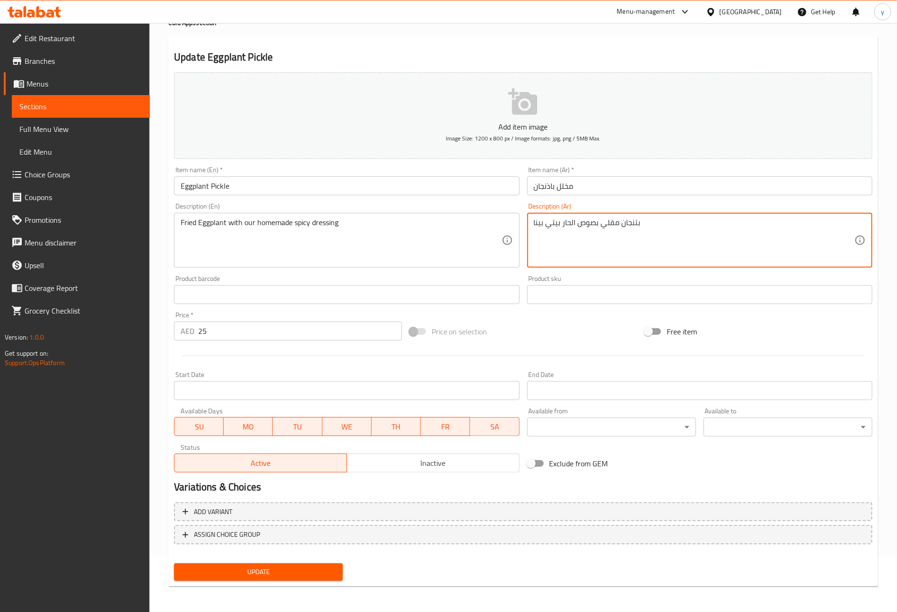
type textarea "بتنجان مقلي بصوص الحار بيتي بينا"
click at [266, 571] on span "Update" at bounding box center [259, 572] width 154 height 12
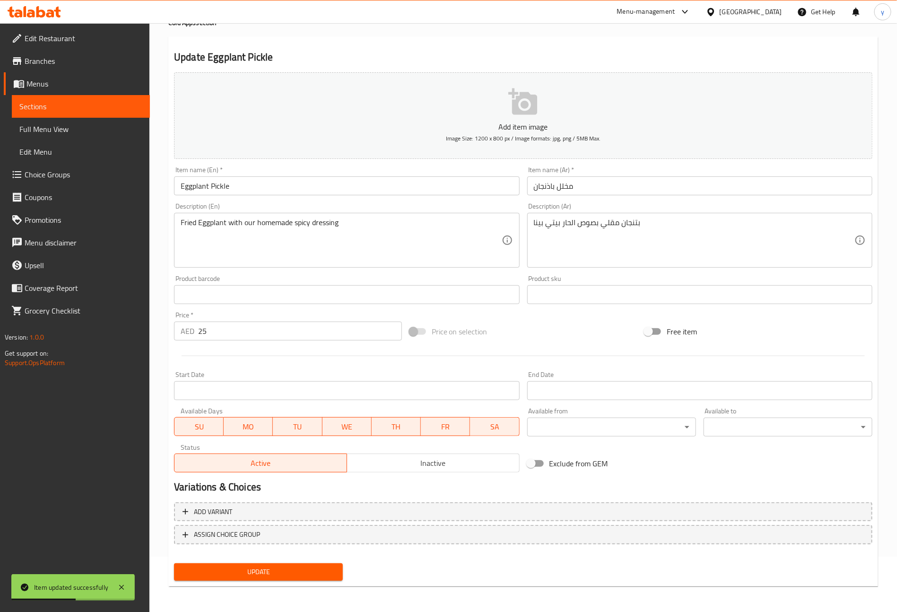
click at [111, 101] on span "Sections" at bounding box center [80, 106] width 123 height 11
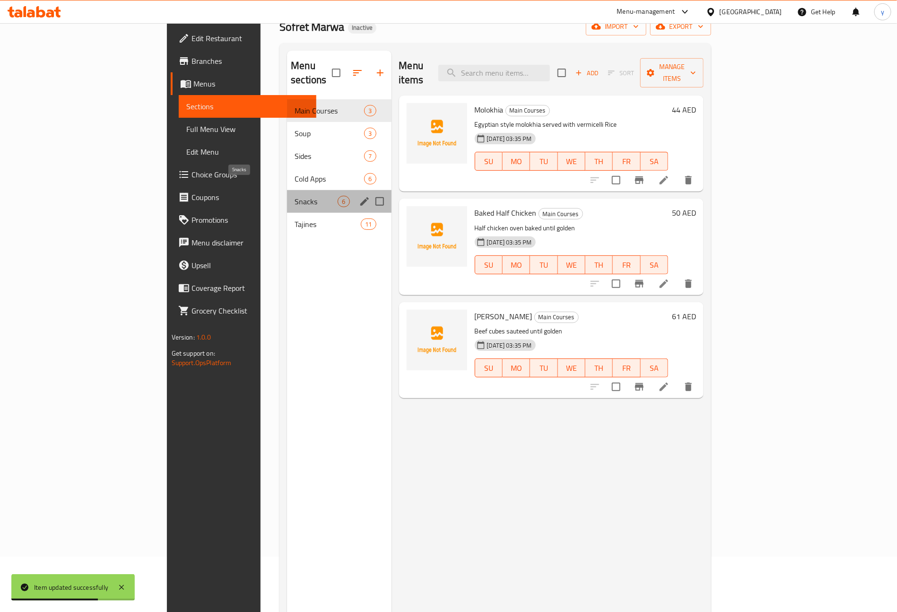
click at [295, 196] on span "Snacks" at bounding box center [316, 201] width 43 height 11
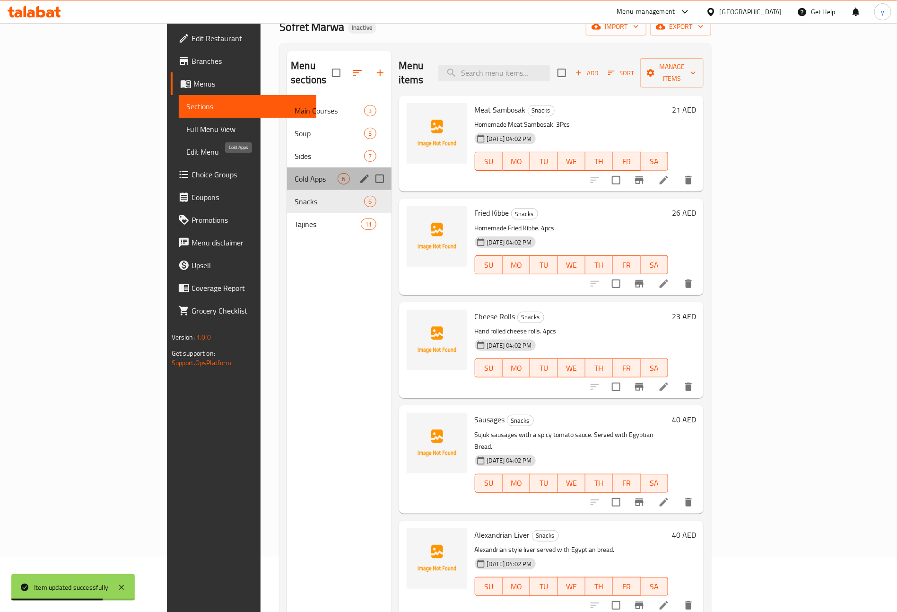
click at [295, 173] on span "Cold Apps" at bounding box center [316, 178] width 43 height 11
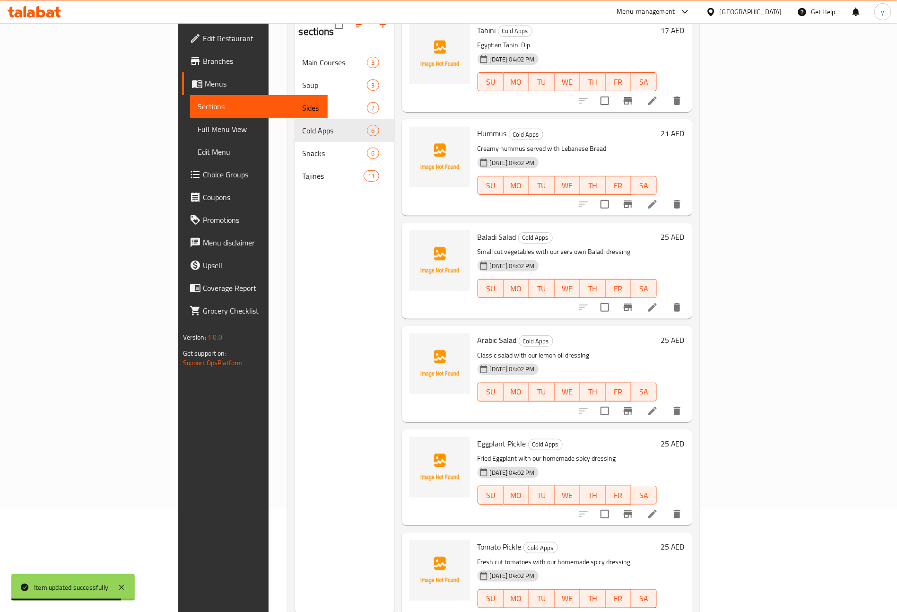
scroll to position [132, 0]
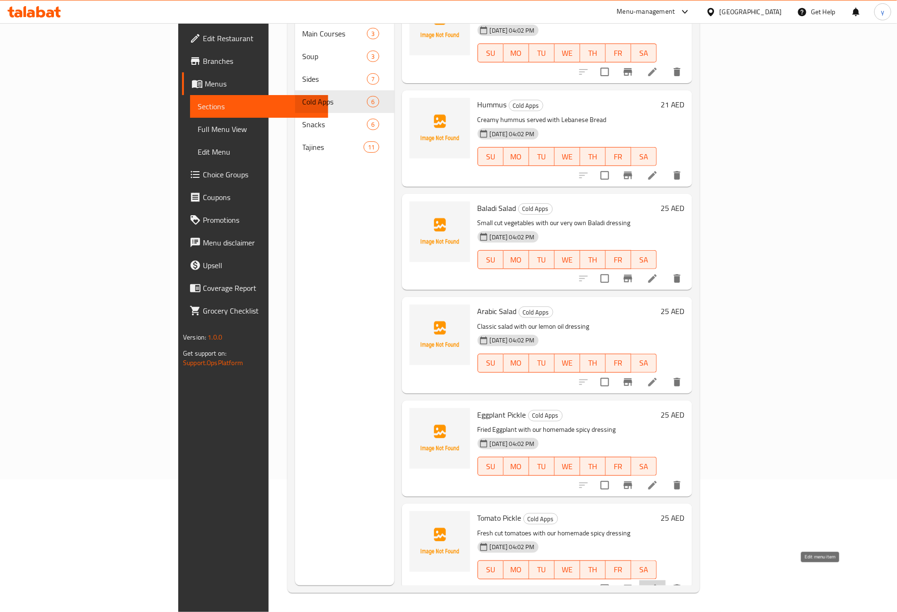
click at [658, 583] on icon at bounding box center [652, 588] width 11 height 11
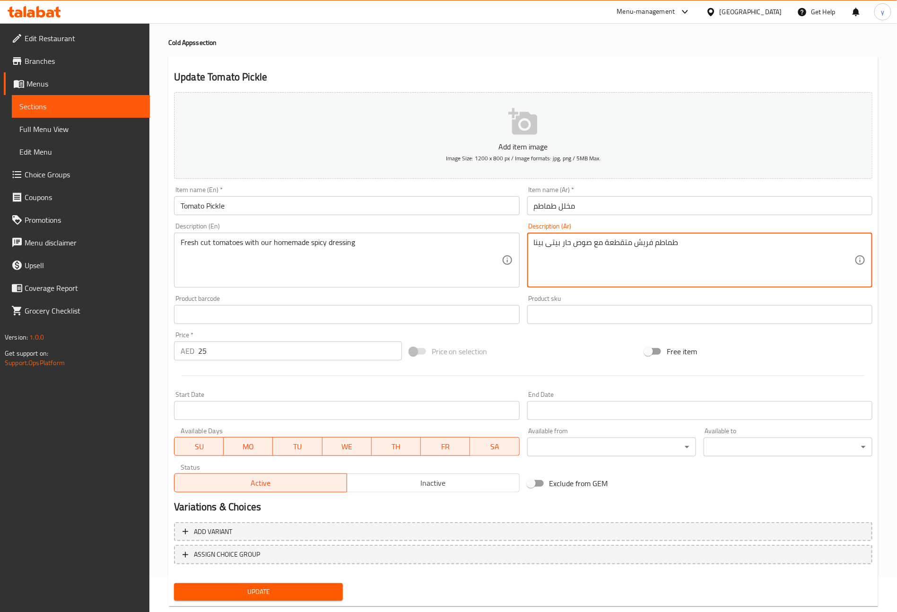
scroll to position [55, 0]
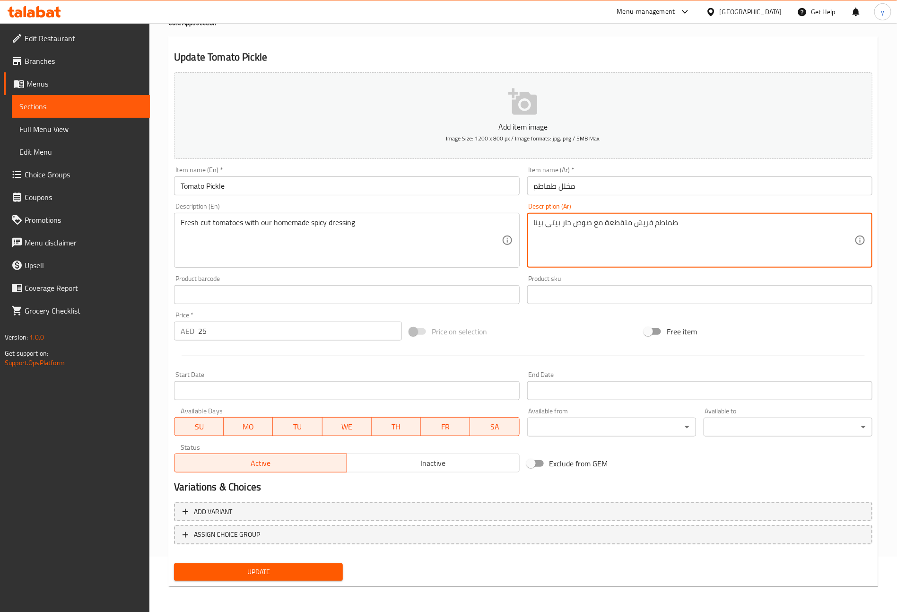
type textarea "طماطم فريش متقطعة مع صوص حار بيتى بينا"
click at [291, 569] on span "Update" at bounding box center [259, 572] width 154 height 12
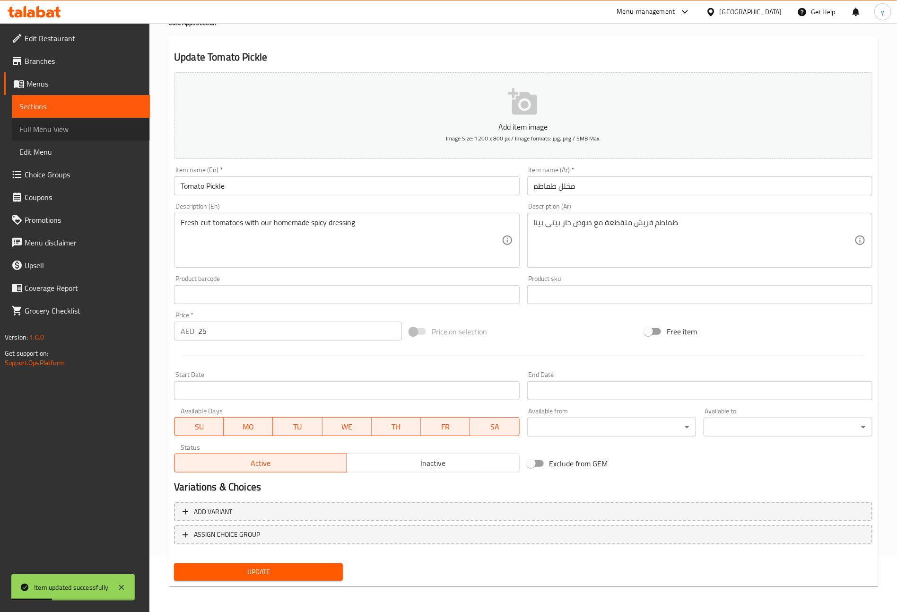
click at [86, 135] on link "Full Menu View" at bounding box center [81, 129] width 138 height 23
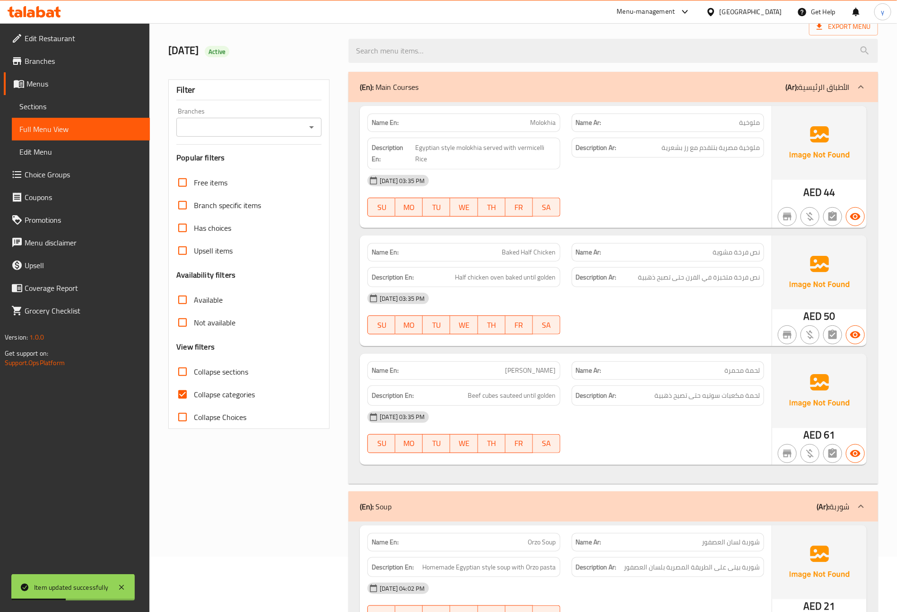
click at [203, 375] on span "Collapse sections" at bounding box center [221, 371] width 54 height 11
click at [194, 375] on input "Collapse sections" at bounding box center [182, 371] width 23 height 23
checkbox input "true"
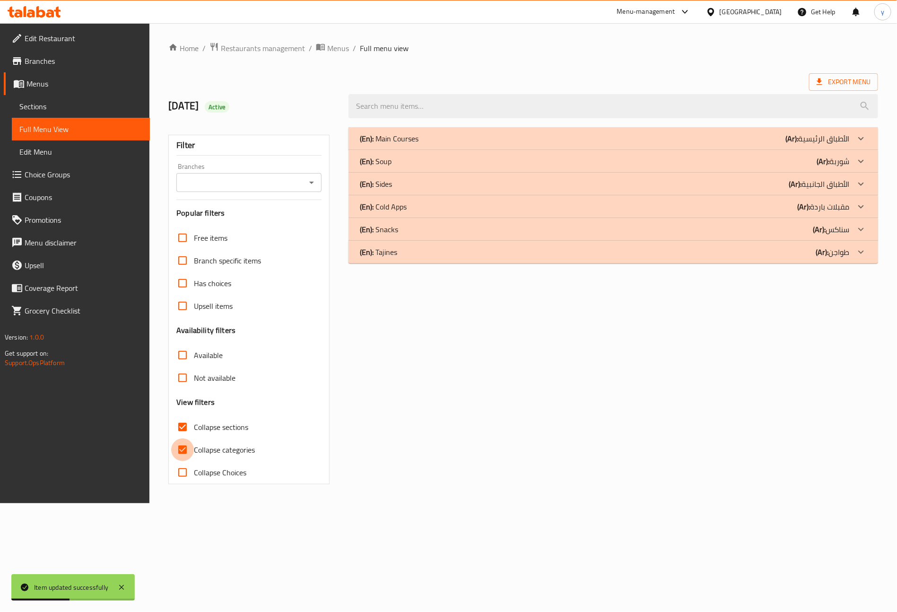
click at [182, 398] on div "Free items Branch specific items Has choices Upsell items Availability filters …" at bounding box center [248, 355] width 145 height 257
click at [189, 452] on input "Collapse categories" at bounding box center [184, 449] width 23 height 23
checkbox input "false"
click at [490, 158] on div "(En): Soup (Ar): شوربة" at bounding box center [612, 161] width 497 height 11
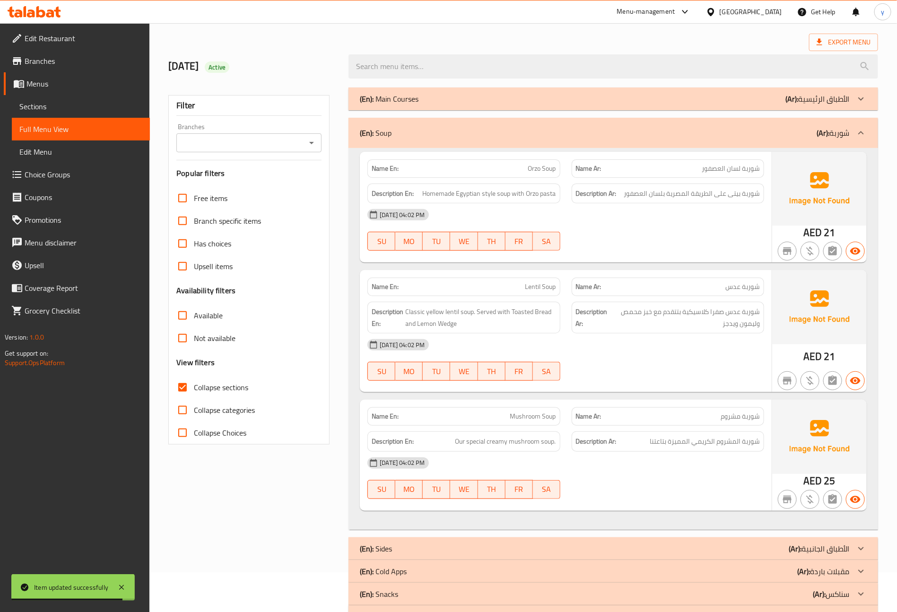
scroll to position [77, 0]
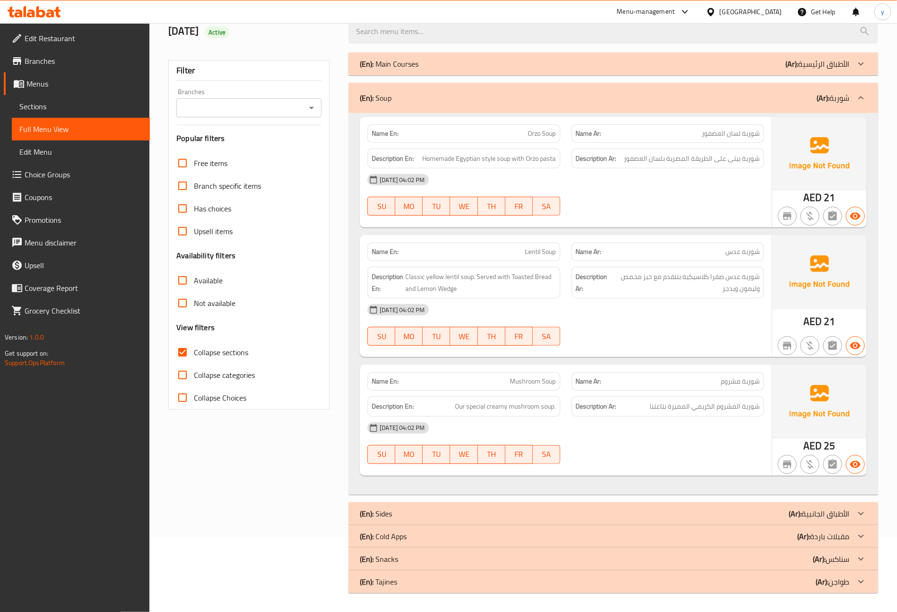
click at [430, 585] on div "(En): [PERSON_NAME] (Ar): طواجن" at bounding box center [605, 581] width 490 height 11
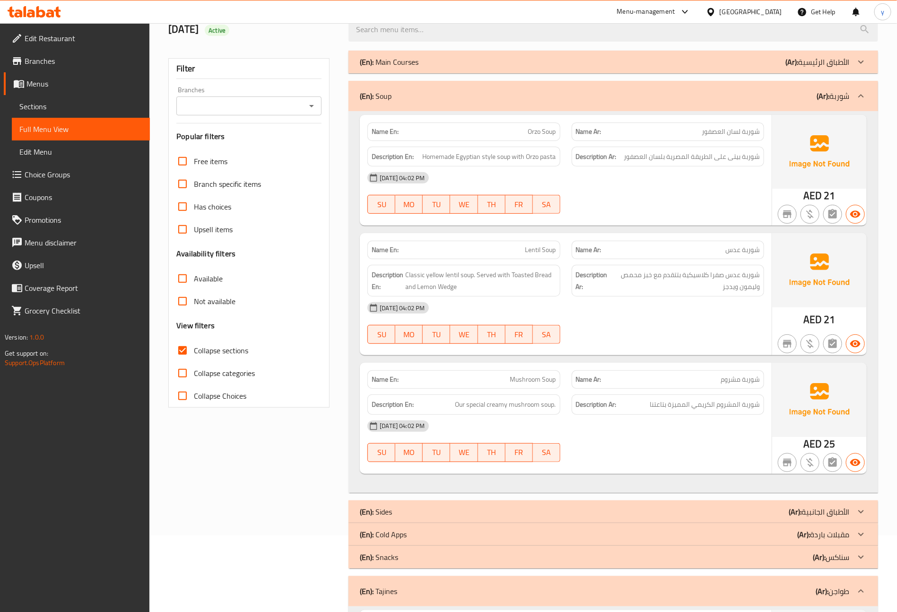
click at [421, 560] on div "(En): Snacks (Ar): سناكس" at bounding box center [605, 557] width 490 height 11
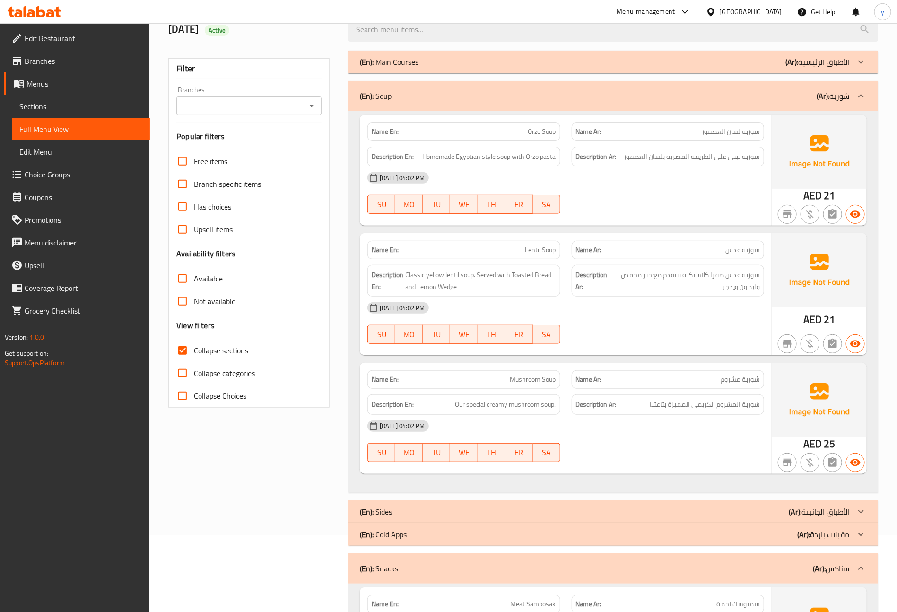
click at [422, 538] on div "(En): Cold Apps (Ar): مقبلات باردة" at bounding box center [605, 534] width 490 height 11
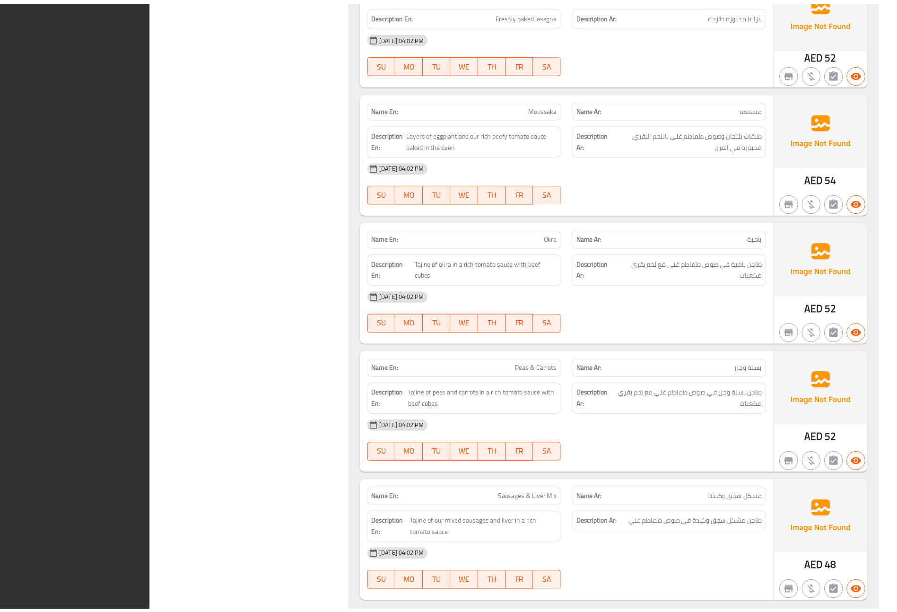
scroll to position [3146, 0]
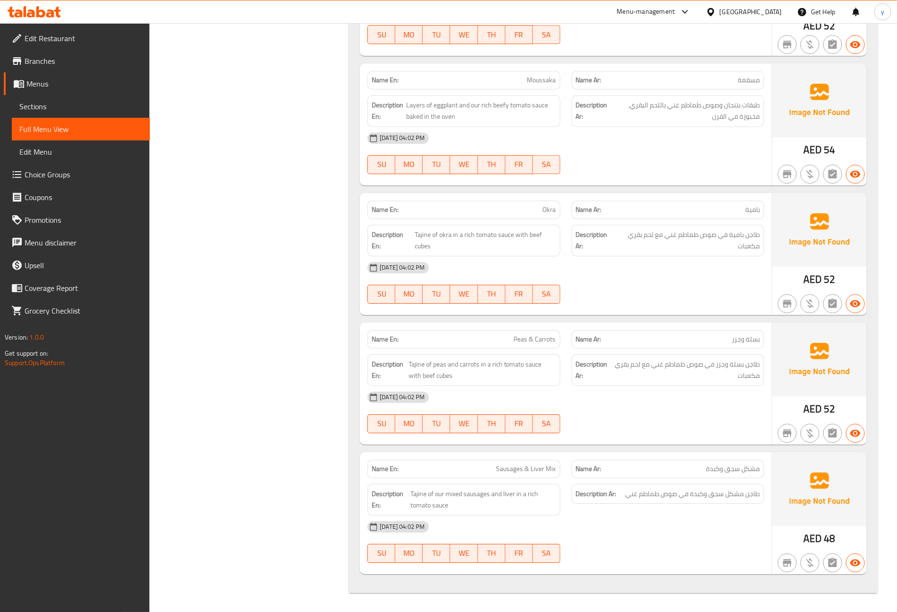
click at [73, 38] on span "Edit Restaurant" at bounding box center [84, 38] width 118 height 11
